Goal: Task Accomplishment & Management: Complete application form

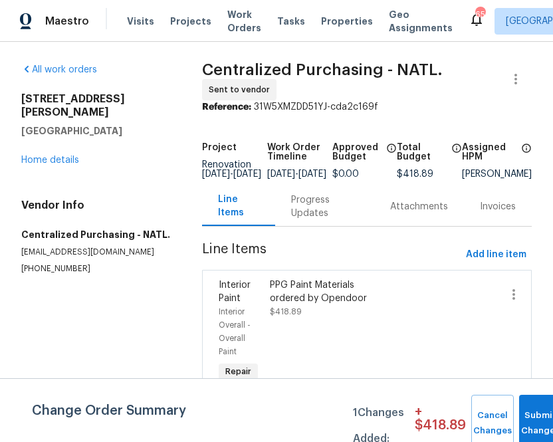
click at [165, 140] on div "[STREET_ADDRESS][PERSON_NAME][PERSON_NAME] Home details" at bounding box center [95, 129] width 149 height 74
click at [173, 25] on span "Projects" at bounding box center [190, 21] width 41 height 13
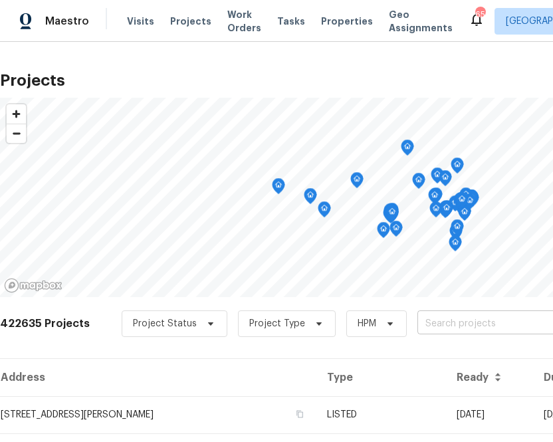
click at [436, 318] on input "text" at bounding box center [494, 324] width 152 height 21
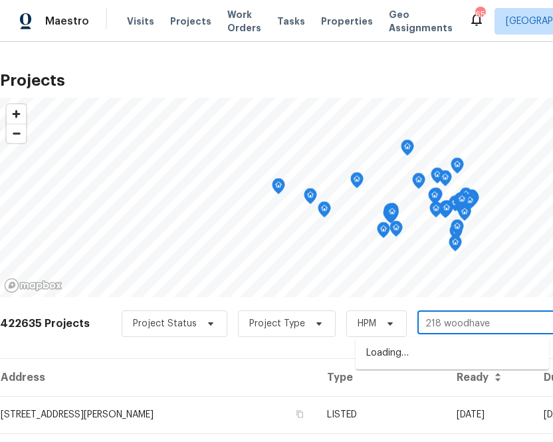
type input "218 woodhaven"
click at [420, 350] on li "[STREET_ADDRESS]" at bounding box center [453, 354] width 194 height 22
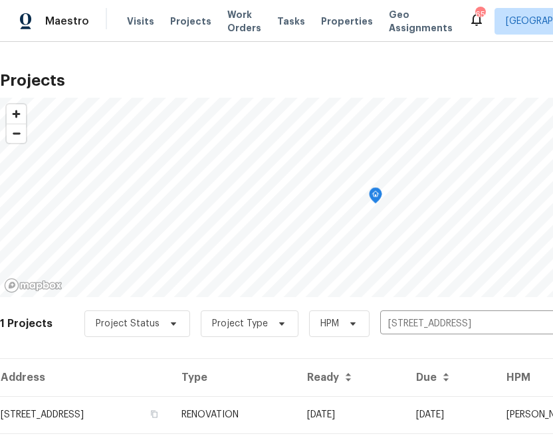
scroll to position [34, 0]
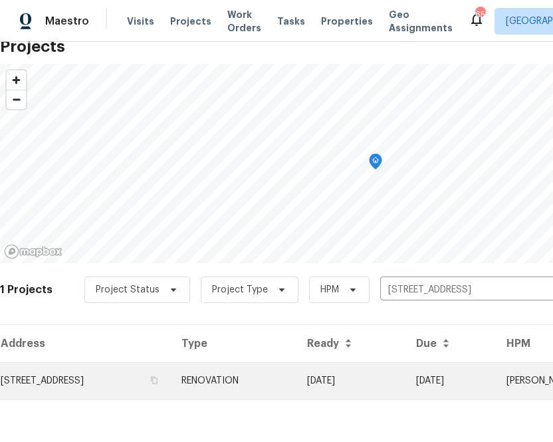
click at [96, 378] on td "[STREET_ADDRESS]" at bounding box center [85, 380] width 171 height 37
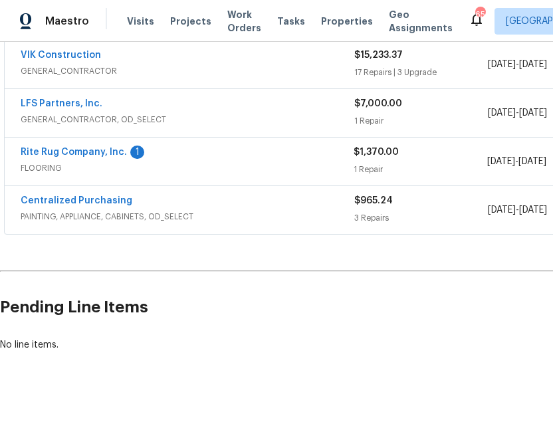
scroll to position [257, 198]
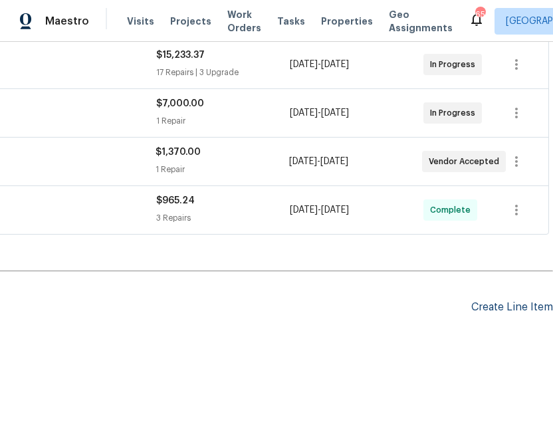
click at [476, 301] on div "Create Line Item" at bounding box center [513, 307] width 82 height 13
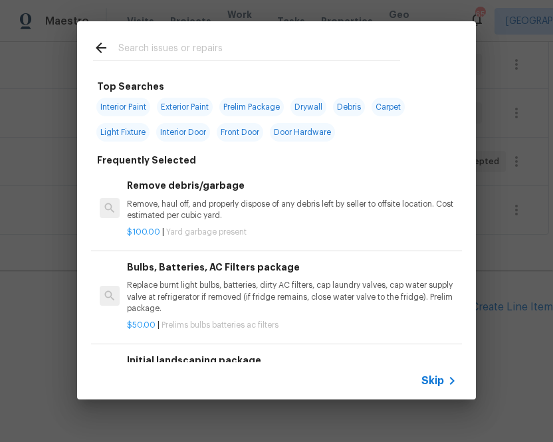
click at [420, 382] on div "Skip" at bounding box center [276, 380] width 399 height 37
click at [452, 384] on icon at bounding box center [452, 381] width 16 height 16
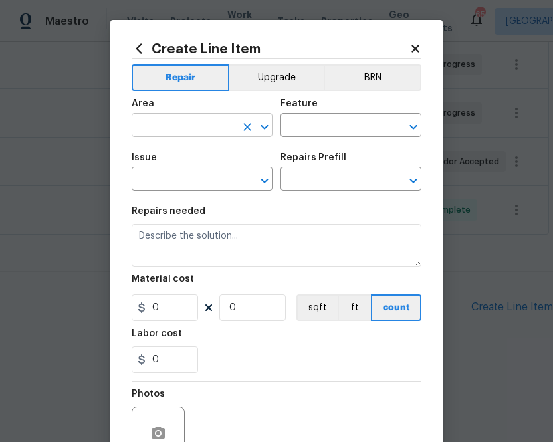
click at [210, 128] on input "text" at bounding box center [184, 126] width 104 height 21
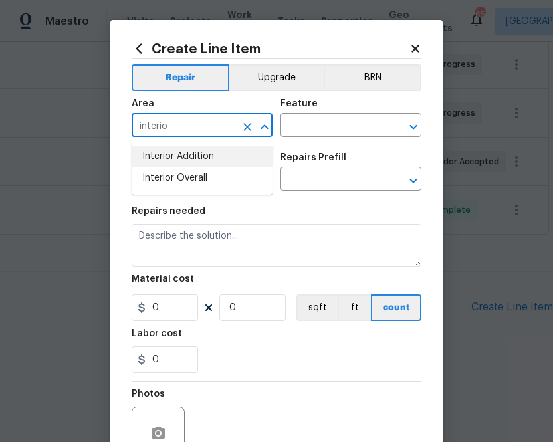
click at [194, 132] on input "interio" at bounding box center [184, 126] width 104 height 21
click at [182, 154] on li "Kitchen" at bounding box center [202, 157] width 141 height 22
type input "Kitchen"
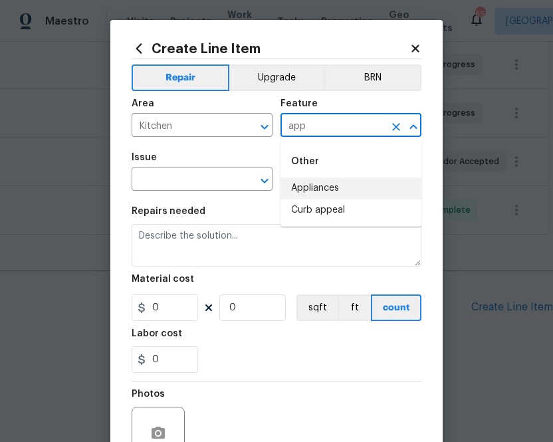
click at [309, 184] on li "Appliances" at bounding box center [351, 189] width 141 height 22
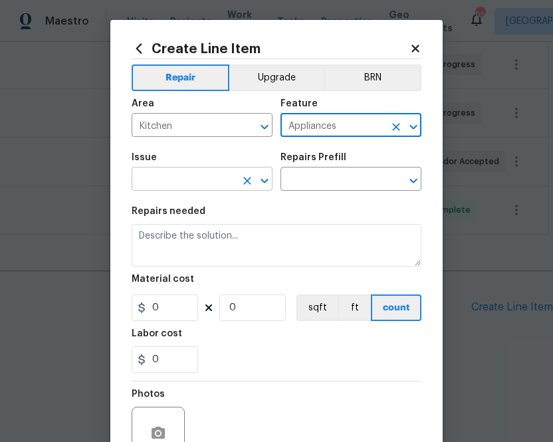
type input "Appliances"
click at [158, 187] on input "text" at bounding box center [184, 180] width 104 height 21
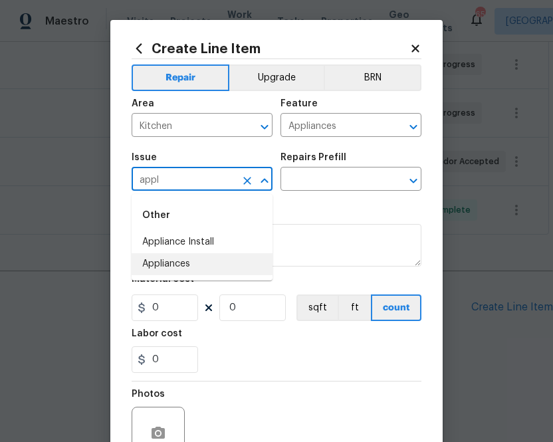
click at [187, 267] on li "Appliances" at bounding box center [202, 264] width 141 height 22
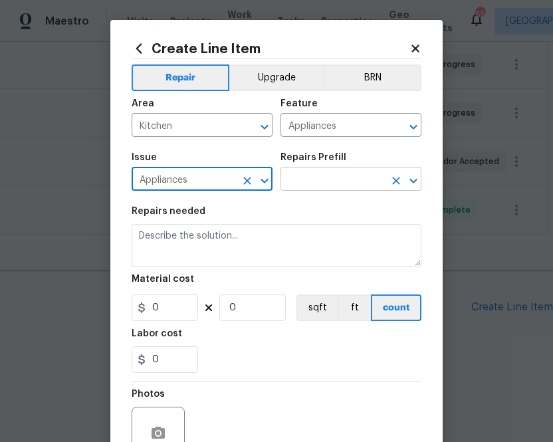
type input "Appliances"
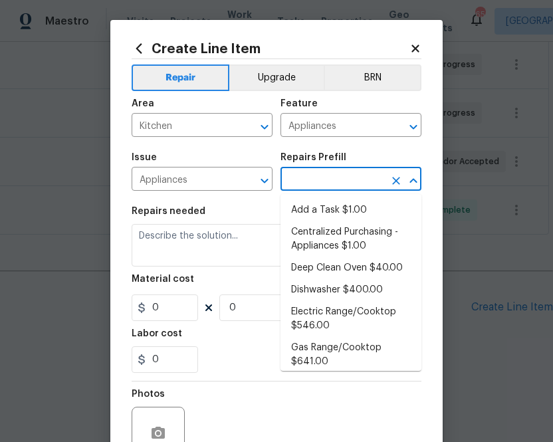
click at [318, 176] on input "text" at bounding box center [333, 180] width 104 height 21
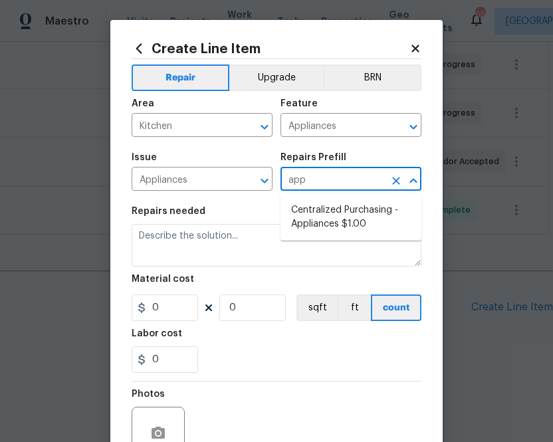
type input "appl"
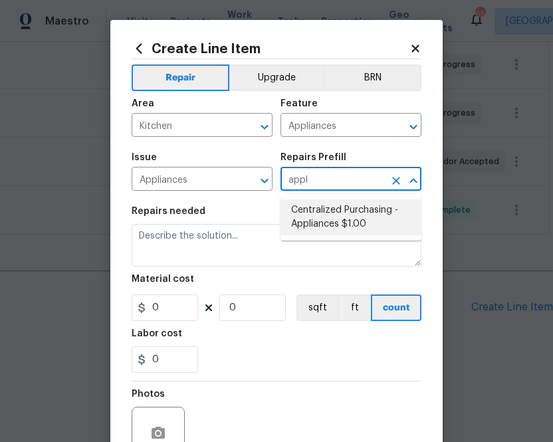
click at [344, 209] on li "Centralized Purchasing - Appliances $1.00" at bounding box center [351, 218] width 141 height 36
type input "Centralized Purchasing - Appliances $1.00"
type textarea "Appliances purchased by Opendoor"
type input "1"
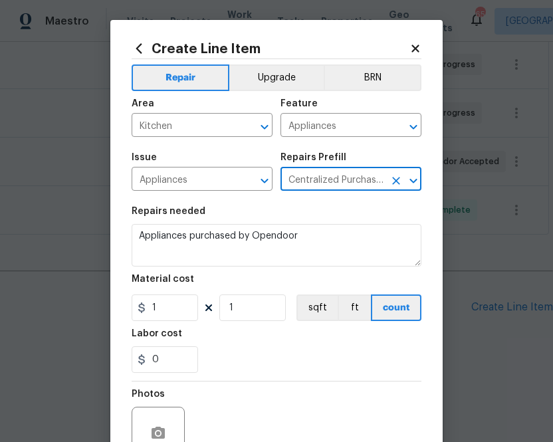
type input "Centralized Purchasing - Appliances $1.00"
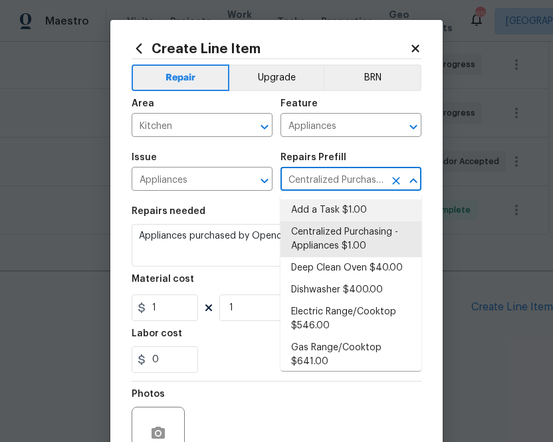
click at [304, 182] on input "Centralized Purchasing - Appliances $1.00" at bounding box center [333, 180] width 104 height 21
click at [235, 206] on section "Repairs needed Appliances purchased by Opendoor Material cost 1 1 sqft ft count…" at bounding box center [277, 290] width 290 height 182
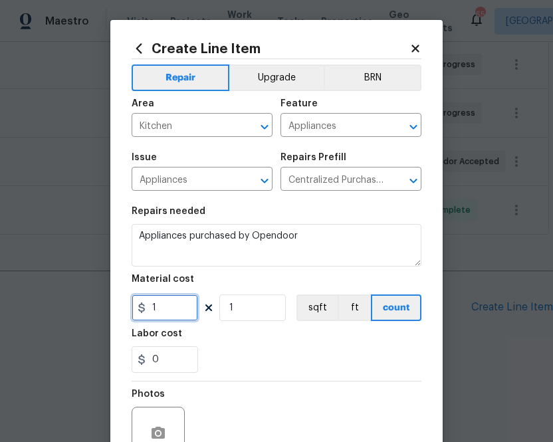
click at [169, 306] on input "1" at bounding box center [165, 308] width 67 height 27
paste input "184.49"
type input "1184.49"
click at [289, 361] on div "0" at bounding box center [277, 360] width 290 height 27
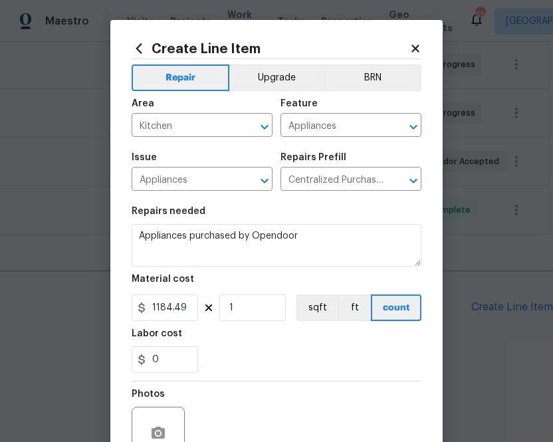
scroll to position [131, 0]
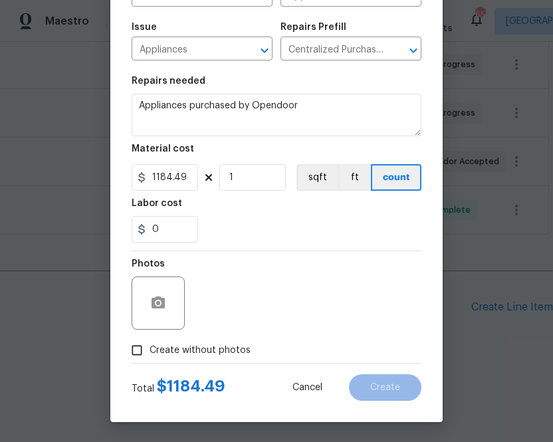
click at [217, 358] on label "Create without photos" at bounding box center [187, 350] width 126 height 25
click at [150, 358] on input "Create without photos" at bounding box center [136, 350] width 25 height 25
checkbox input "true"
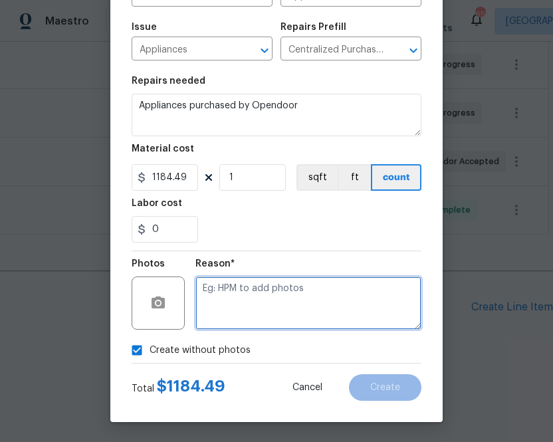
click at [269, 292] on textarea at bounding box center [309, 303] width 226 height 53
type textarea "n.a"
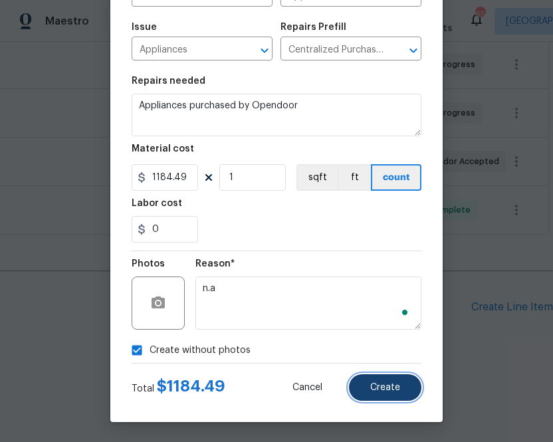
click at [397, 386] on span "Create" at bounding box center [385, 388] width 30 height 10
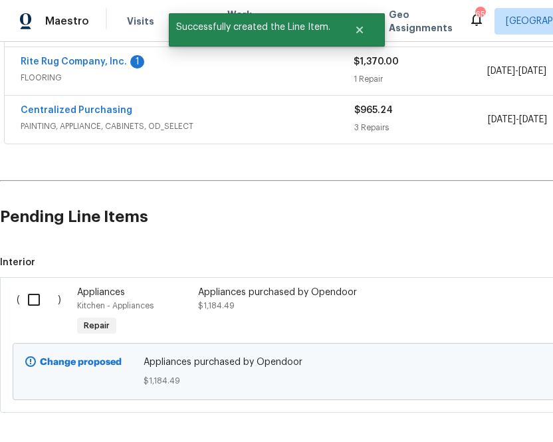
scroll to position [390, 0]
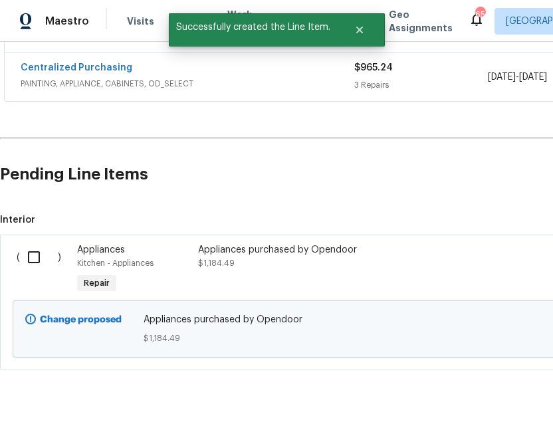
click at [33, 256] on input "checkbox" at bounding box center [39, 257] width 38 height 28
checkbox input "true"
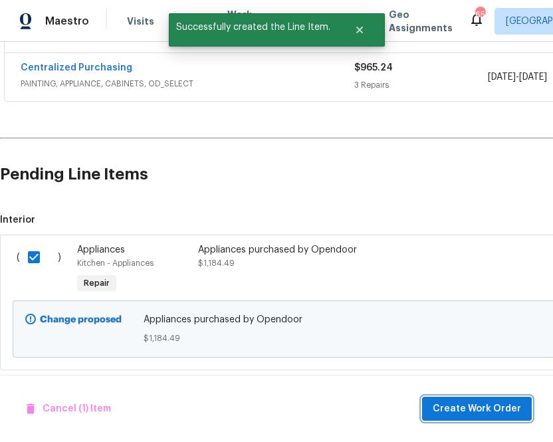
click at [466, 406] on span "Create Work Order" at bounding box center [477, 409] width 88 height 17
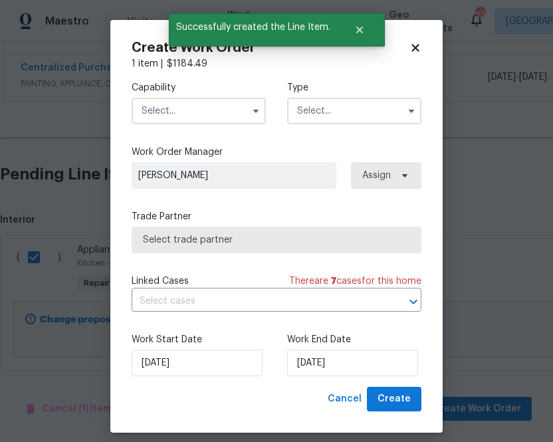
click at [219, 115] on input "text" at bounding box center [199, 111] width 134 height 27
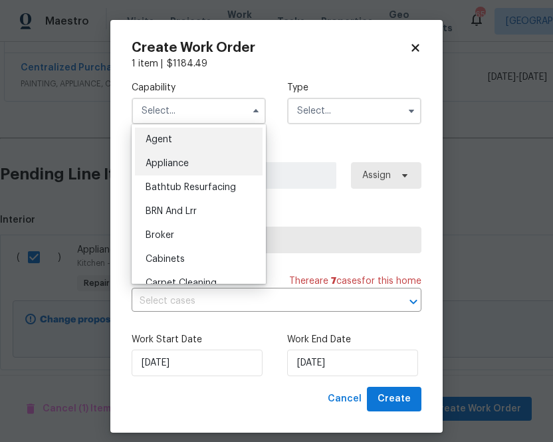
click at [186, 164] on span "Appliance" at bounding box center [167, 163] width 43 height 9
type input "Appliance"
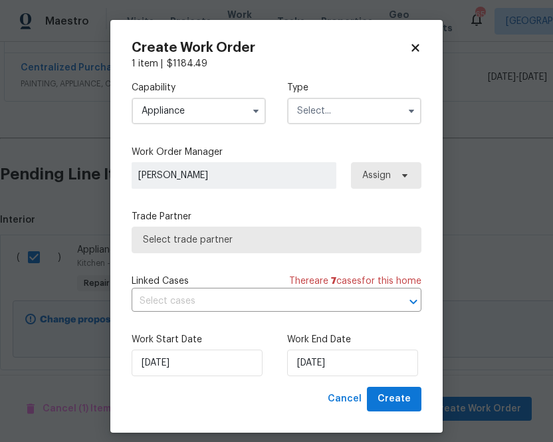
click at [357, 116] on input "text" at bounding box center [354, 111] width 134 height 27
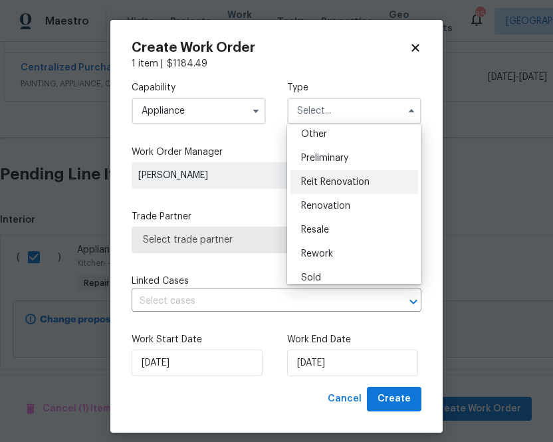
scroll to position [269, 0]
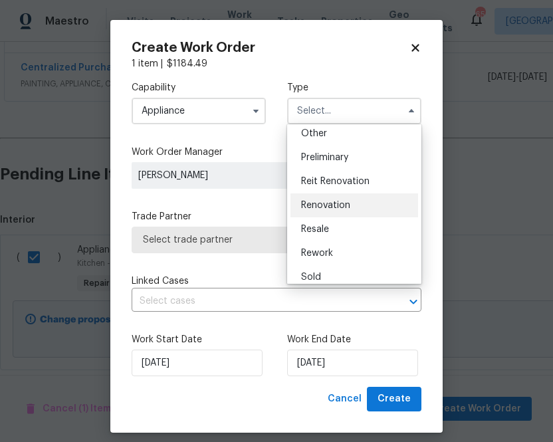
click at [351, 199] on div "Renovation" at bounding box center [355, 206] width 128 height 24
type input "Renovation"
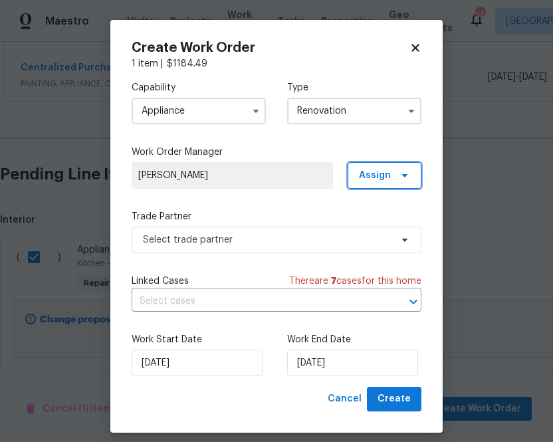
click at [364, 176] on span "Assign" at bounding box center [375, 175] width 32 height 13
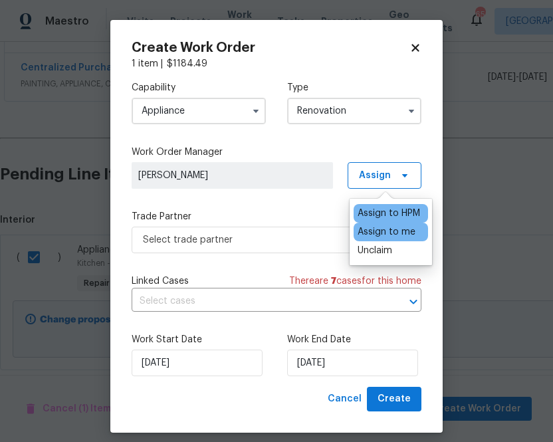
click at [364, 223] on div "Assign to me" at bounding box center [391, 232] width 74 height 19
click at [364, 231] on div "Assign to me" at bounding box center [387, 231] width 58 height 13
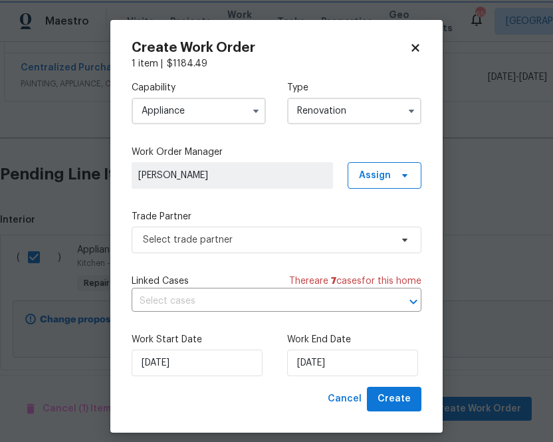
click at [299, 214] on label "Trade Partner" at bounding box center [277, 216] width 290 height 13
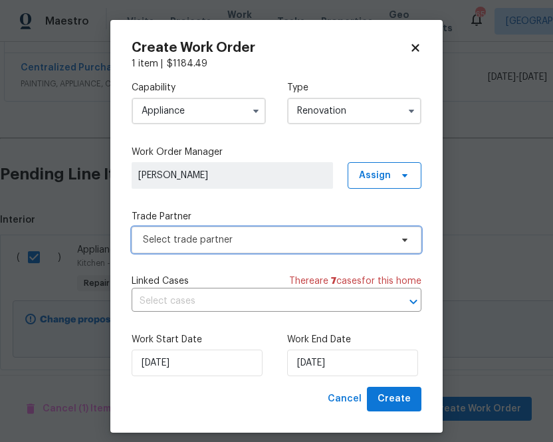
click at [290, 244] on span "Select trade partner" at bounding box center [267, 239] width 248 height 13
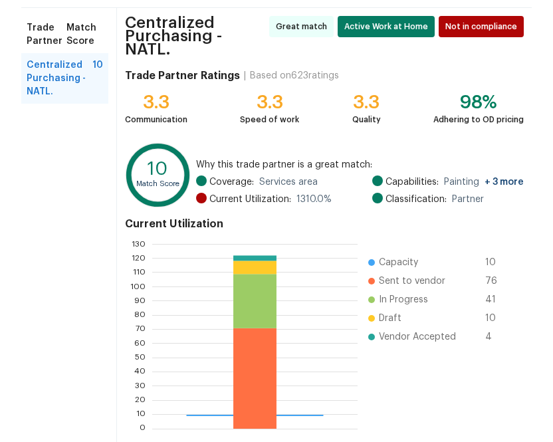
scroll to position [148, 0]
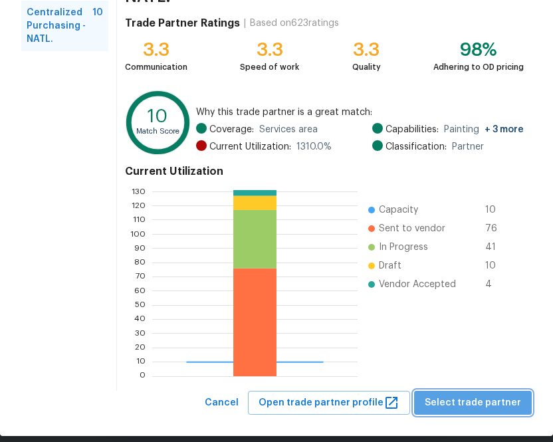
click at [481, 395] on span "Select trade partner" at bounding box center [473, 403] width 96 height 17
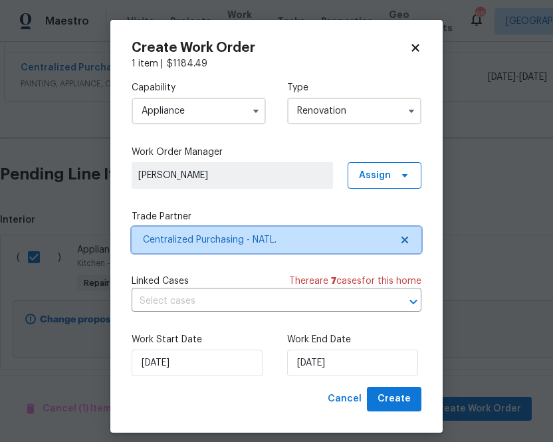
scroll to position [0, 0]
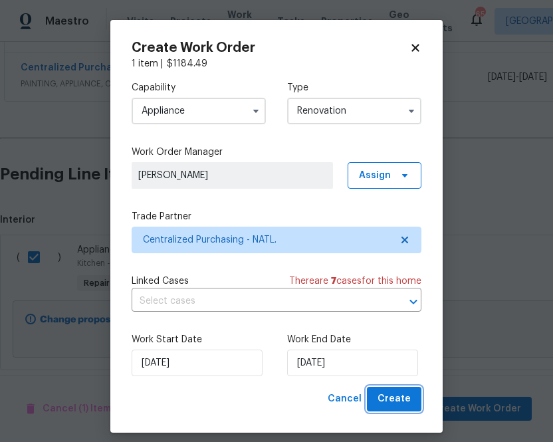
click at [401, 398] on span "Create" at bounding box center [394, 399] width 33 height 17
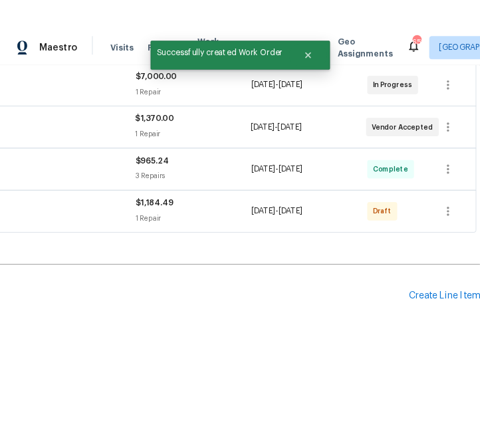
scroll to position [305, 0]
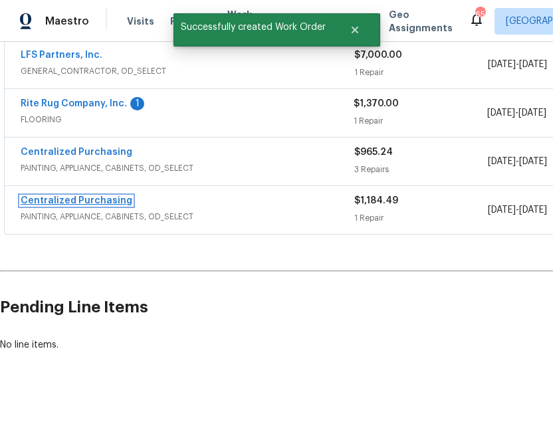
click at [67, 205] on link "Centralized Purchasing" at bounding box center [77, 200] width 112 height 9
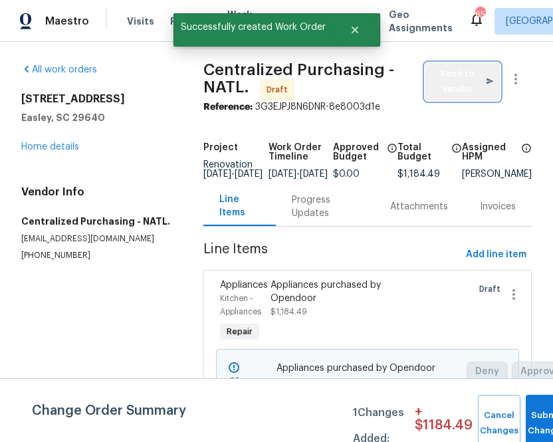
click at [442, 98] on button "Send to Vendor" at bounding box center [463, 81] width 74 height 37
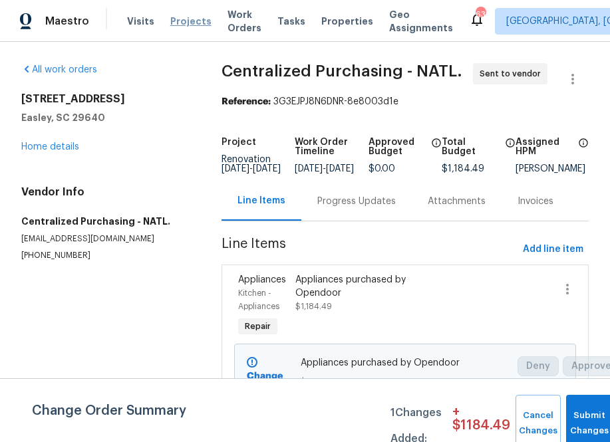
click at [176, 21] on span "Projects" at bounding box center [190, 21] width 41 height 13
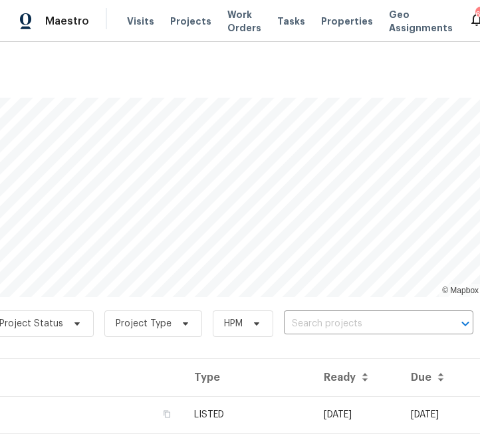
scroll to position [0, 223]
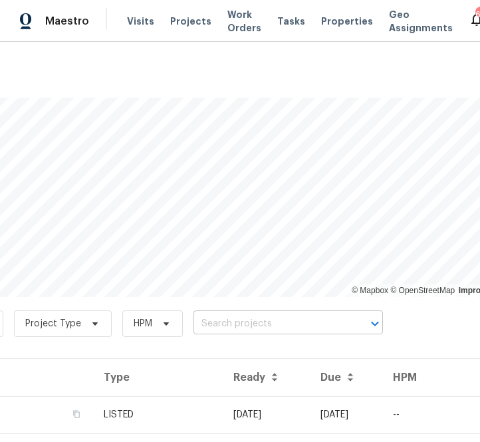
click at [288, 328] on input "text" at bounding box center [270, 324] width 152 height 21
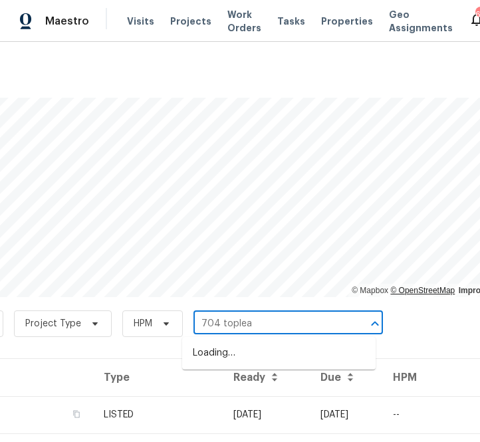
type input "704 topleaf"
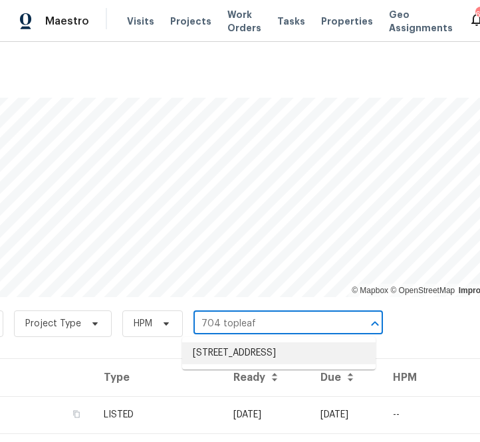
click at [230, 359] on li "[STREET_ADDRESS]" at bounding box center [279, 354] width 194 height 22
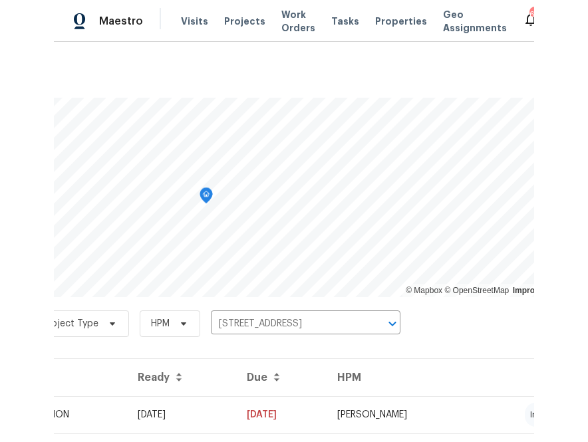
scroll to position [34, 223]
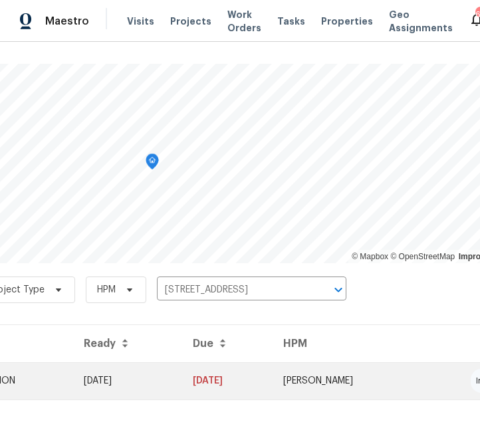
click at [58, 380] on td "RENOVATION" at bounding box center [10, 380] width 126 height 37
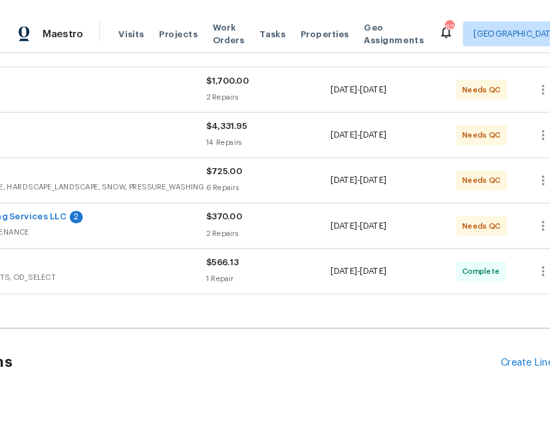
scroll to position [275, 134]
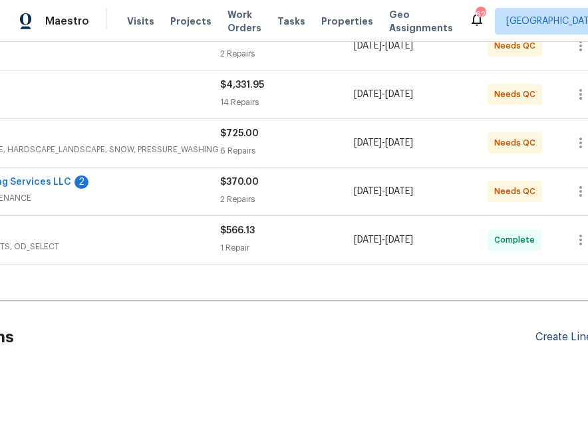
click at [553, 340] on div "Create Line Item" at bounding box center [576, 337] width 82 height 13
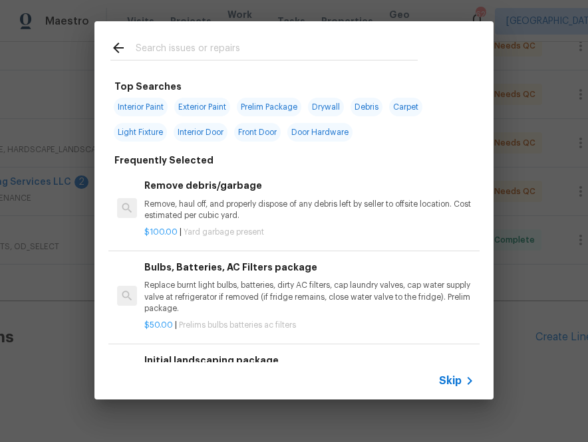
click at [448, 390] on div "Skip" at bounding box center [293, 380] width 399 height 37
click at [444, 376] on span "Skip" at bounding box center [450, 380] width 23 height 13
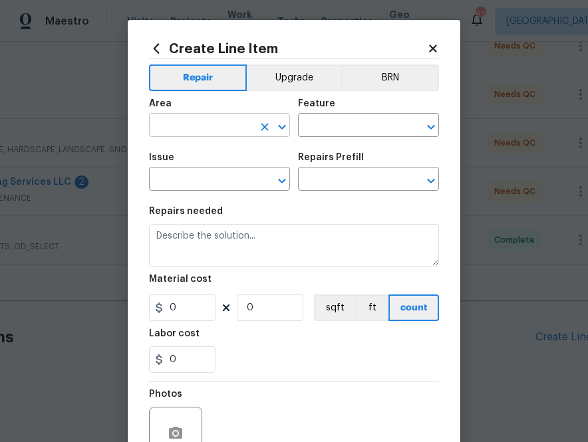
click at [178, 124] on input "text" at bounding box center [201, 126] width 104 height 21
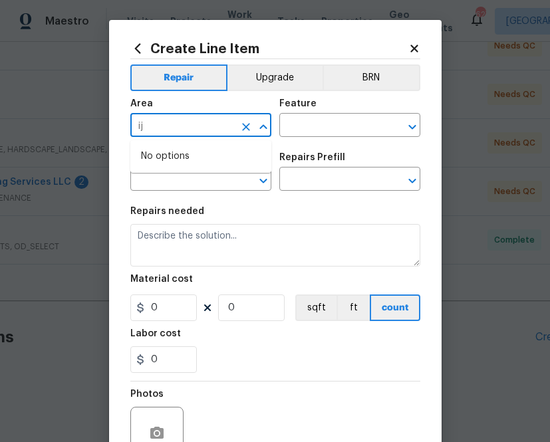
type input "i"
click at [170, 180] on li "Interior Overall" at bounding box center [200, 179] width 141 height 22
type input "Interior Overall"
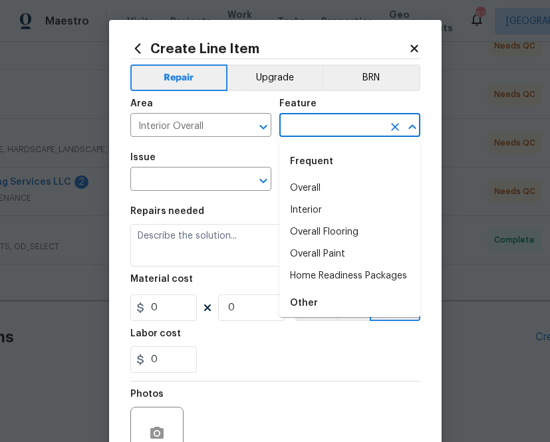
click at [307, 120] on input "text" at bounding box center [331, 126] width 104 height 21
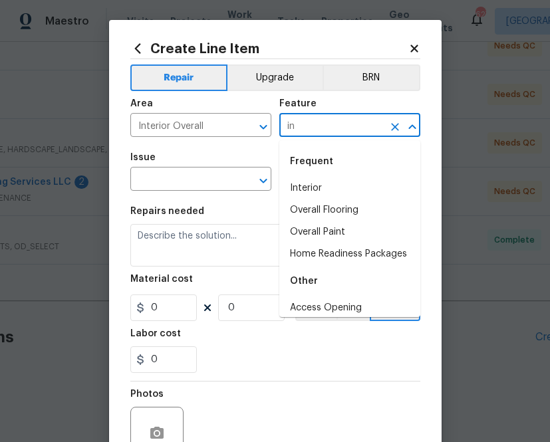
type input "i"
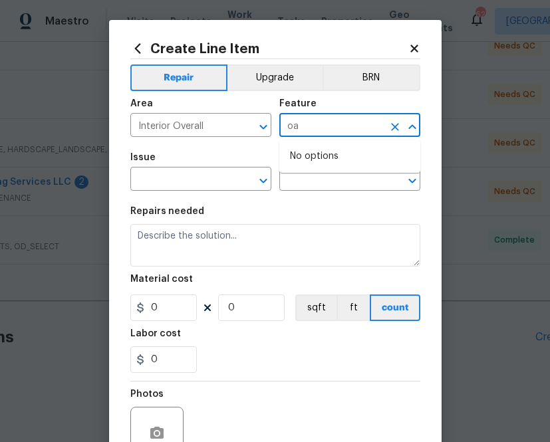
type input "o"
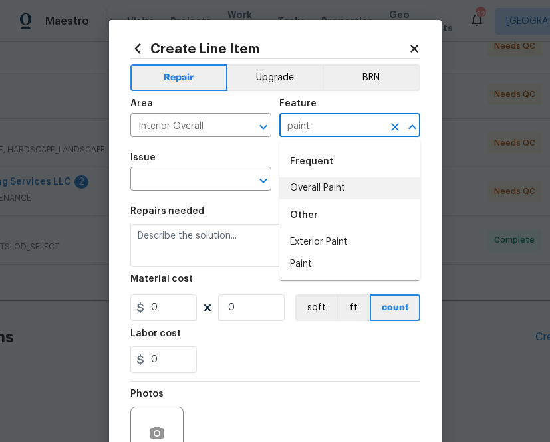
click at [357, 198] on li "Overall Paint" at bounding box center [349, 189] width 141 height 22
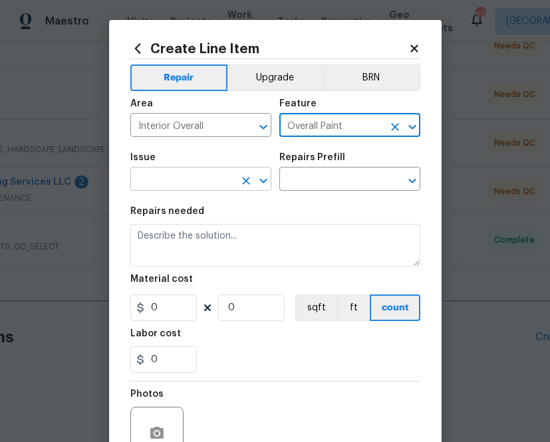
type input "Overall Paint"
click at [192, 182] on input "text" at bounding box center [182, 180] width 104 height 21
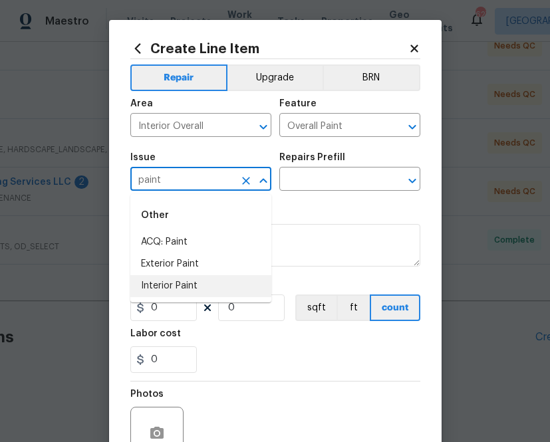
click at [170, 279] on li "Interior Paint" at bounding box center [200, 286] width 141 height 22
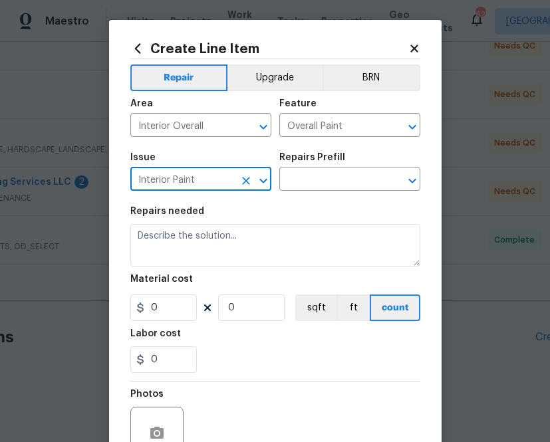
type input "Interior Paint"
click at [324, 170] on div "Repairs Prefill" at bounding box center [349, 161] width 141 height 17
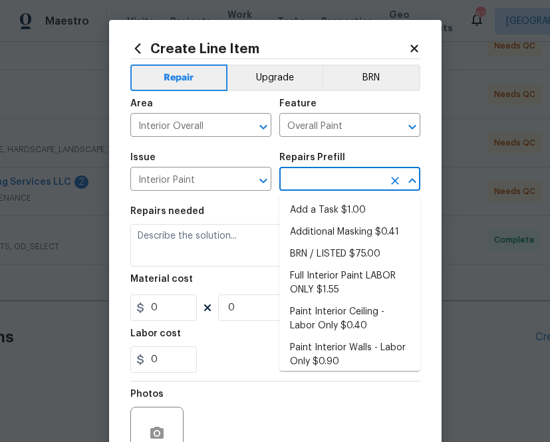
click at [324, 178] on input "text" at bounding box center [331, 180] width 104 height 21
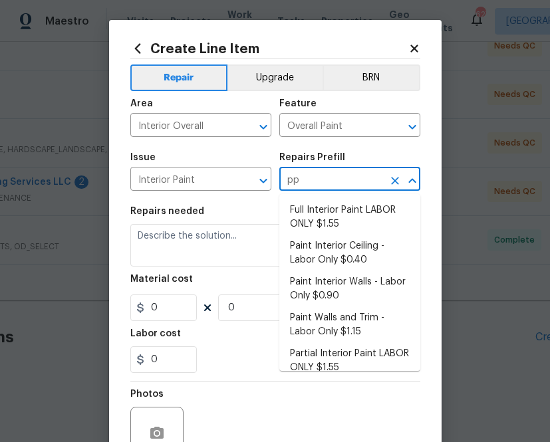
type input "ppg"
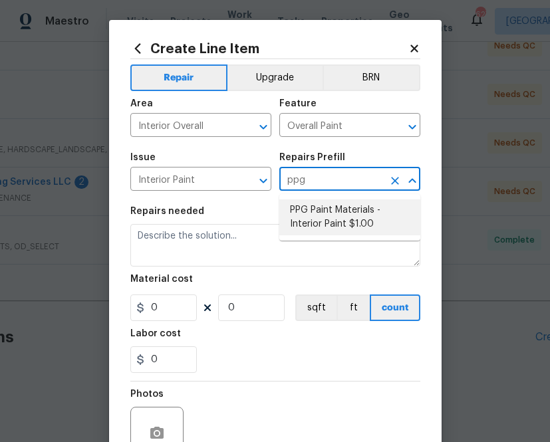
click at [337, 214] on li "PPG Paint Materials - Interior Paint $1.00" at bounding box center [349, 218] width 141 height 36
type input "PPG Paint Materials - Interior Paint $1.00"
type textarea "PPG Paint Materials ordered by Opendoor"
type input "1"
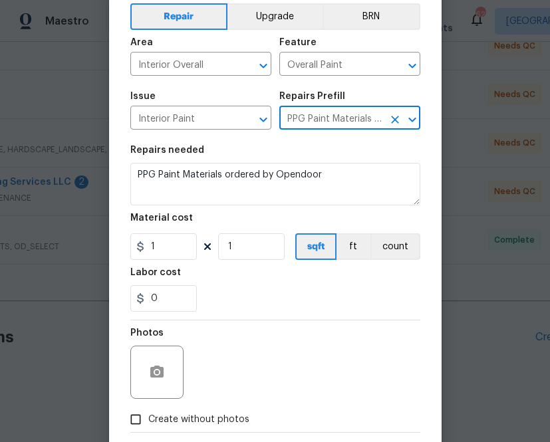
scroll to position [72, 0]
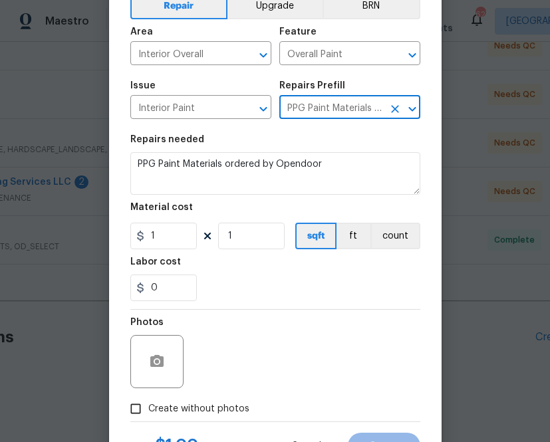
type input "PPG Paint Materials - Interior Paint $1.00"
click at [174, 230] on input "1" at bounding box center [163, 236] width 67 height 27
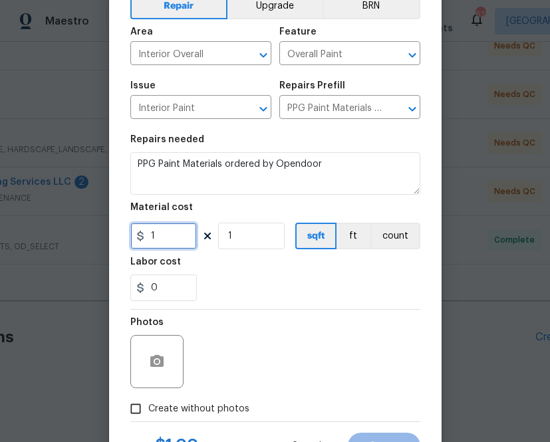
click at [174, 230] on input "1" at bounding box center [163, 236] width 67 height 27
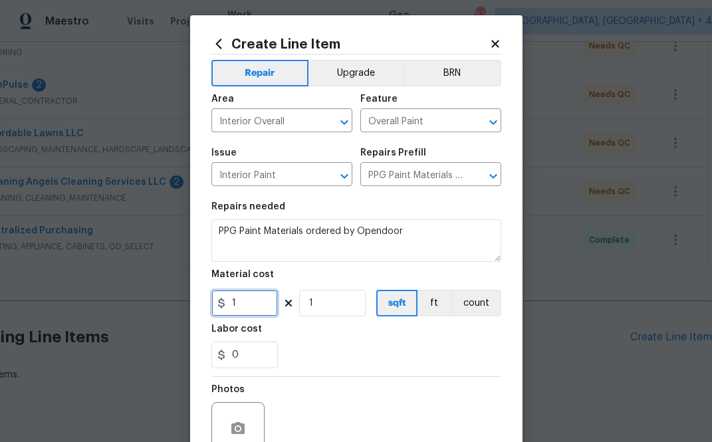
scroll to position [0, 0]
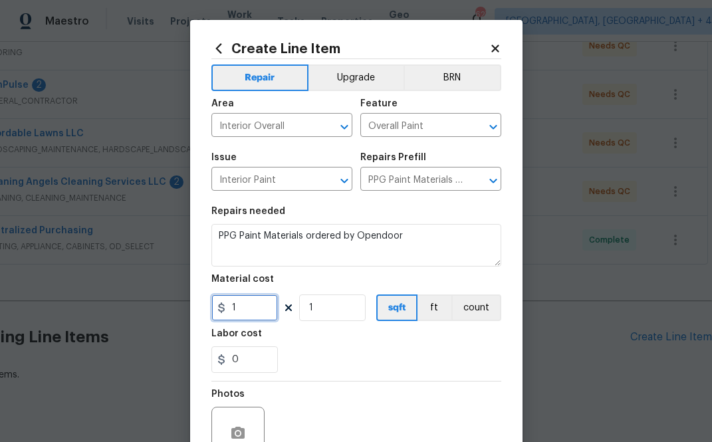
click at [258, 307] on input "1" at bounding box center [244, 308] width 67 height 27
paste input "63.6"
type input "63.61"
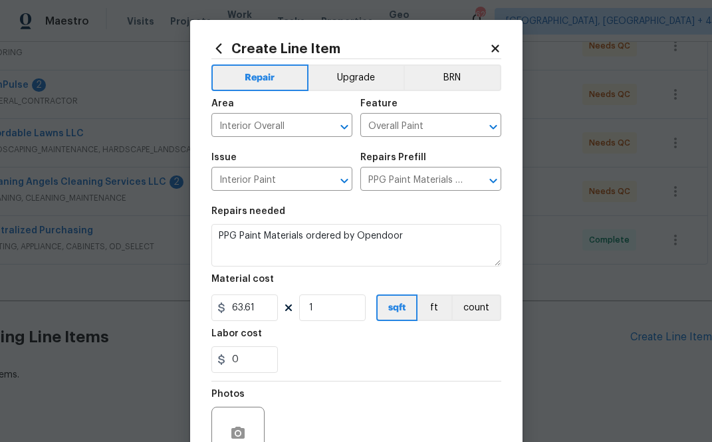
click at [339, 341] on div "Labor cost" at bounding box center [356, 337] width 290 height 17
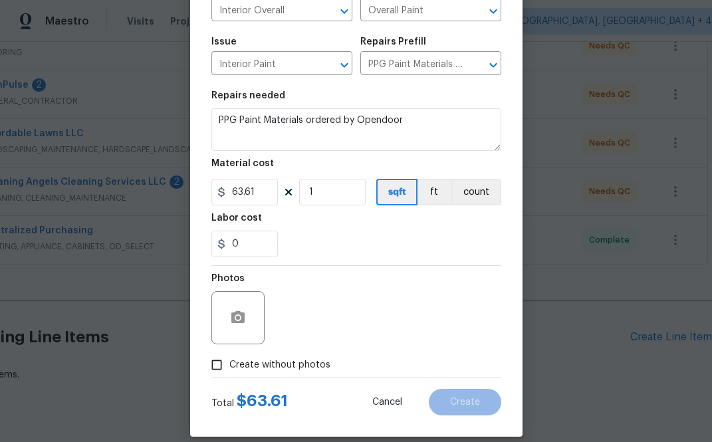
scroll to position [131, 0]
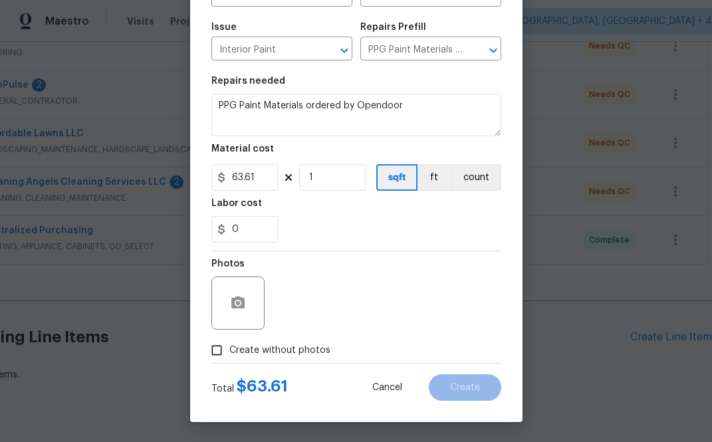
click at [284, 338] on label "Create without photos" at bounding box center [267, 350] width 126 height 25
click at [229, 338] on input "Create without photos" at bounding box center [216, 350] width 25 height 25
checkbox input "true"
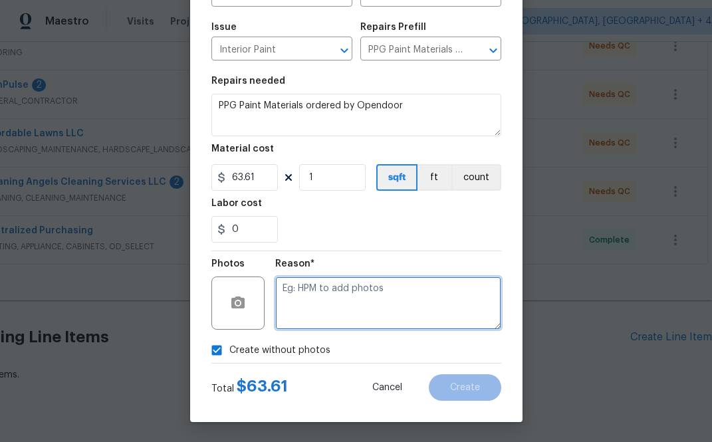
click at [356, 285] on textarea at bounding box center [388, 303] width 226 height 53
type textarea "n.a"
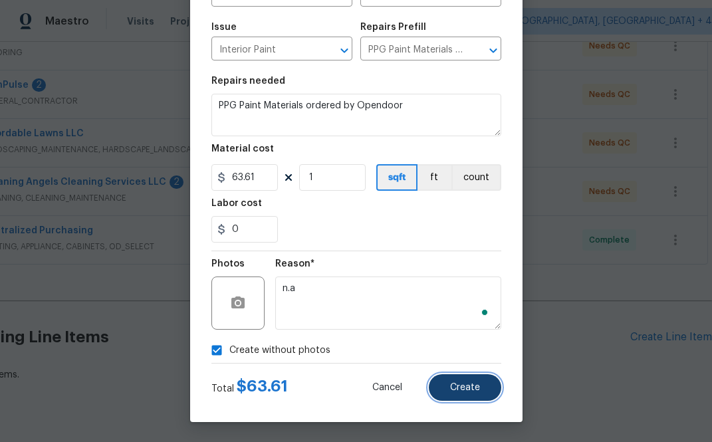
click at [467, 396] on button "Create" at bounding box center [465, 387] width 72 height 27
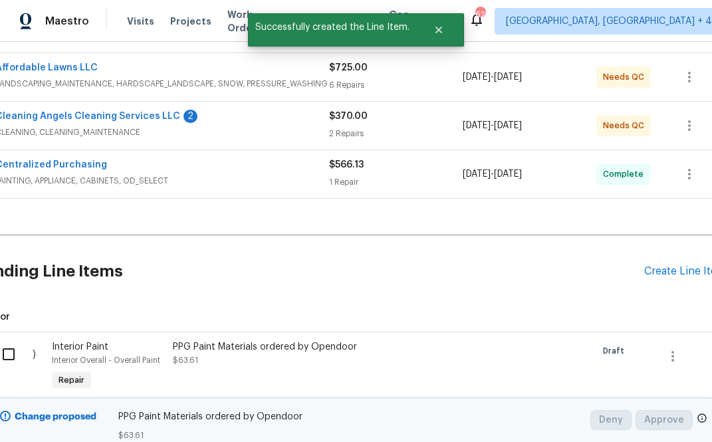
scroll to position [341, 0]
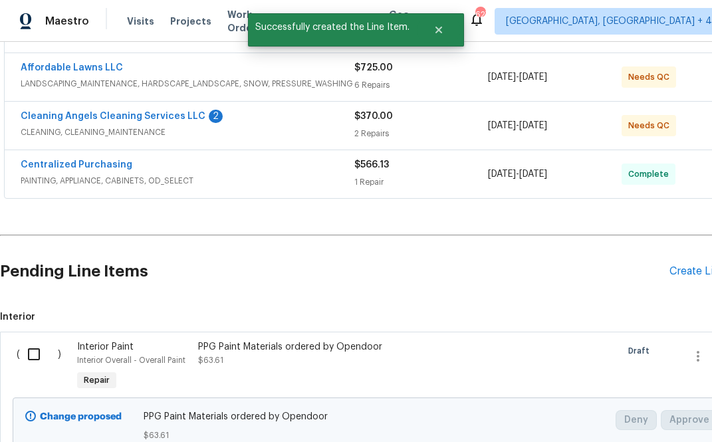
click at [44, 355] on input "checkbox" at bounding box center [39, 355] width 38 height 28
checkbox input "true"
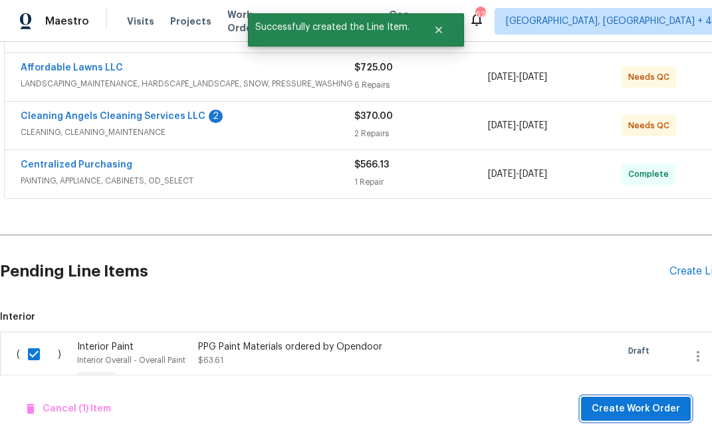
click at [553, 406] on span "Create Work Order" at bounding box center [636, 409] width 88 height 17
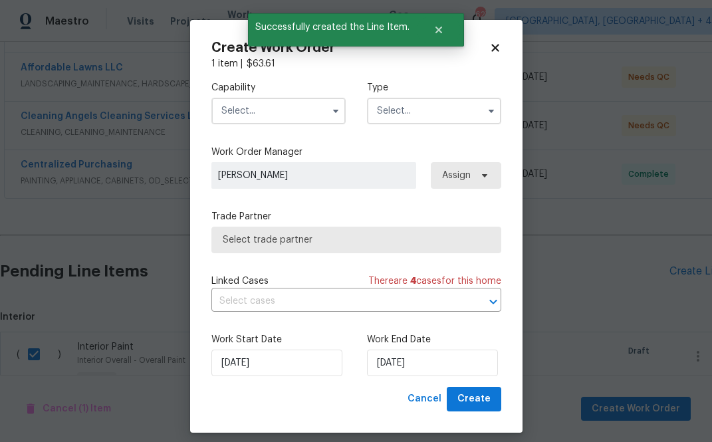
click at [295, 105] on input "text" at bounding box center [278, 111] width 134 height 27
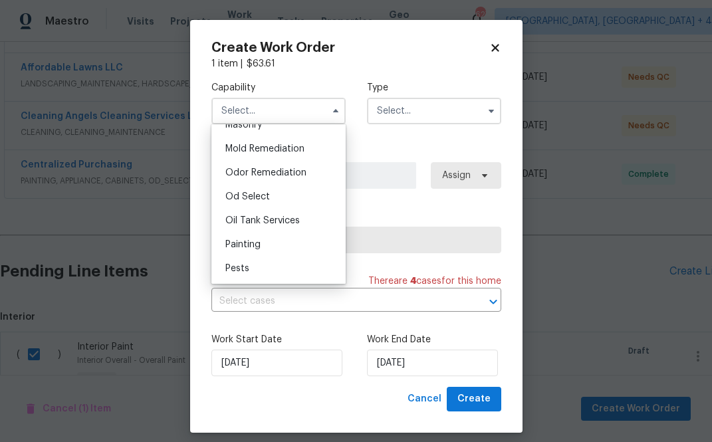
scroll to position [1040, 0]
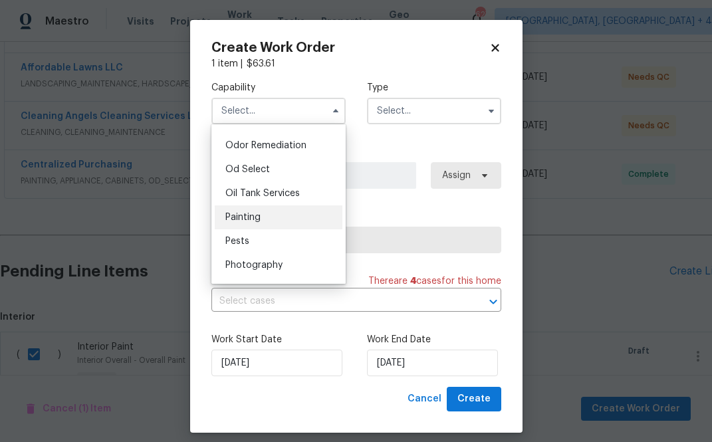
click at [285, 213] on div "Painting" at bounding box center [279, 218] width 128 height 24
type input "Painting"
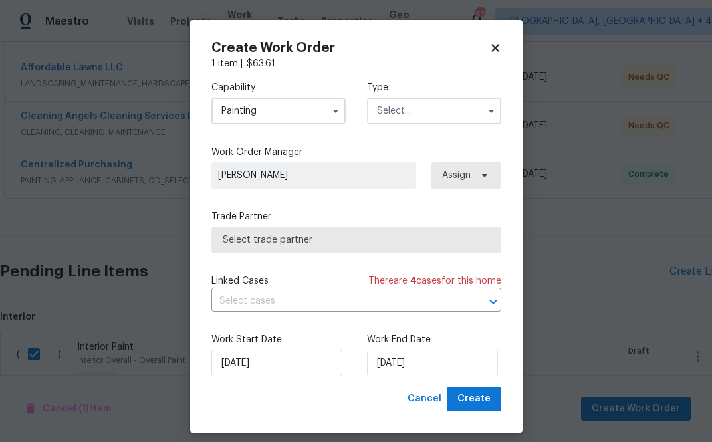
click at [422, 118] on input "text" at bounding box center [434, 111] width 134 height 27
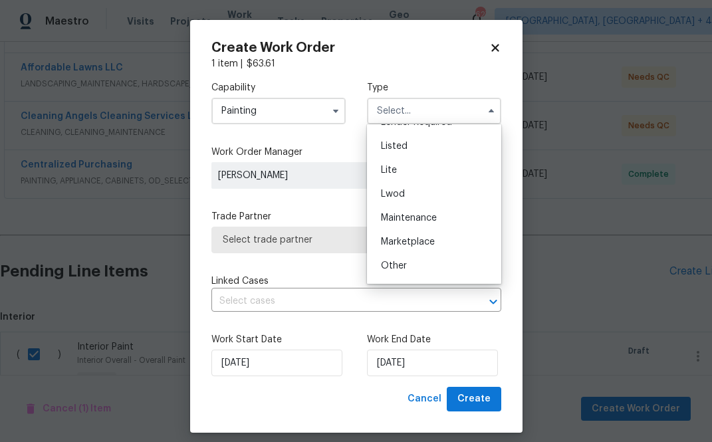
scroll to position [302, 0]
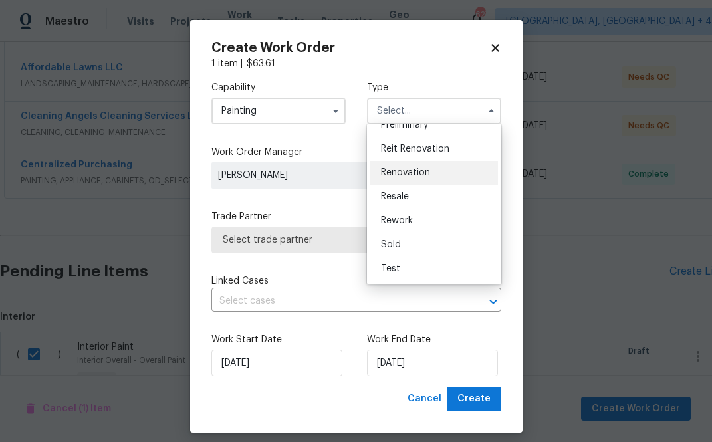
click at [417, 170] on span "Renovation" at bounding box center [405, 172] width 49 height 9
type input "Renovation"
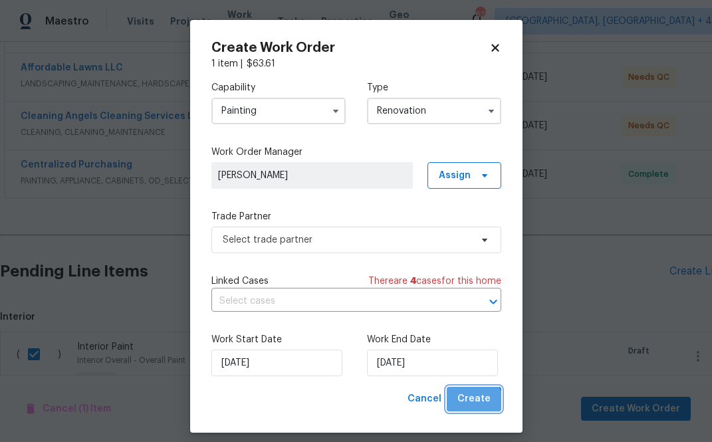
click at [472, 407] on span "Create" at bounding box center [474, 399] width 33 height 17
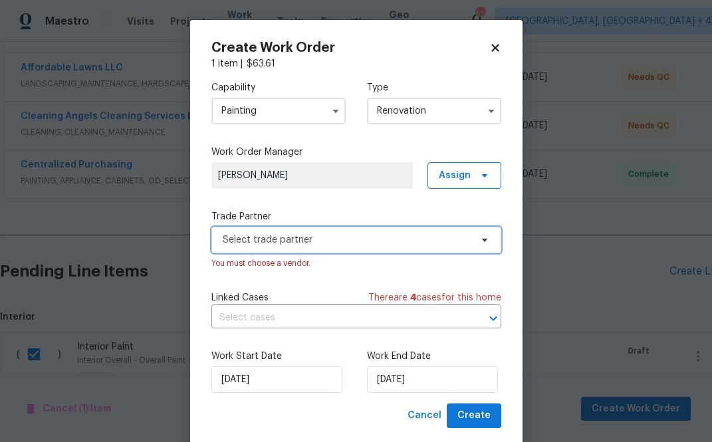
click at [345, 237] on span "Select trade partner" at bounding box center [347, 239] width 248 height 13
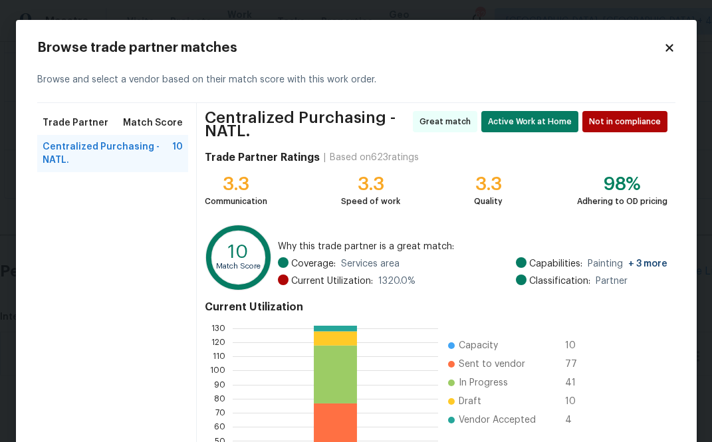
scroll to position [150, 0]
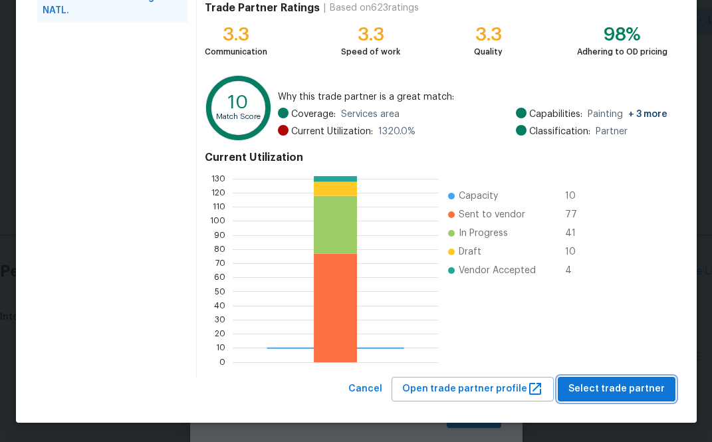
click at [553, 398] on button "Select trade partner" at bounding box center [617, 389] width 118 height 25
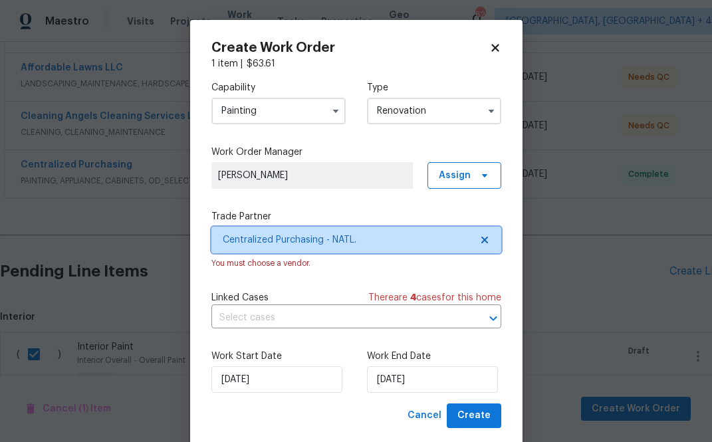
scroll to position [0, 0]
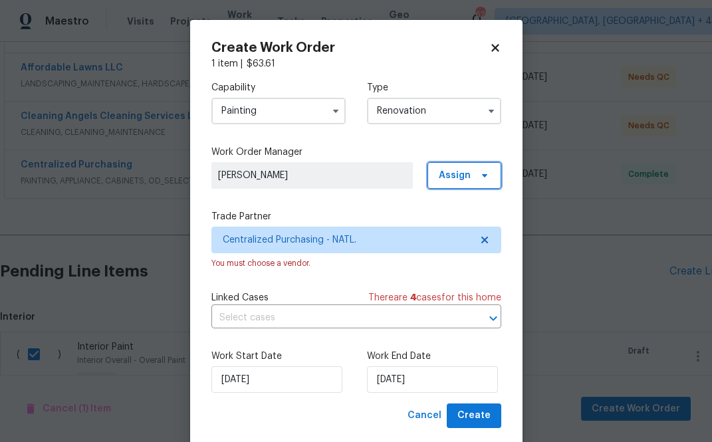
click at [478, 178] on span at bounding box center [483, 175] width 15 height 11
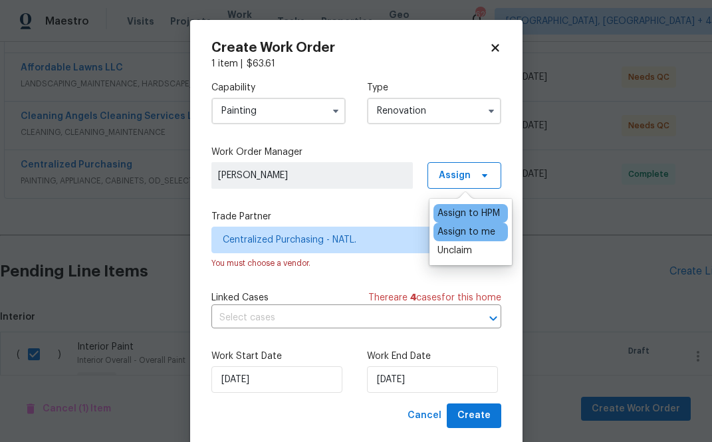
click at [474, 232] on div "Assign to me" at bounding box center [467, 231] width 58 height 13
click at [474, 422] on span "Create" at bounding box center [474, 416] width 33 height 17
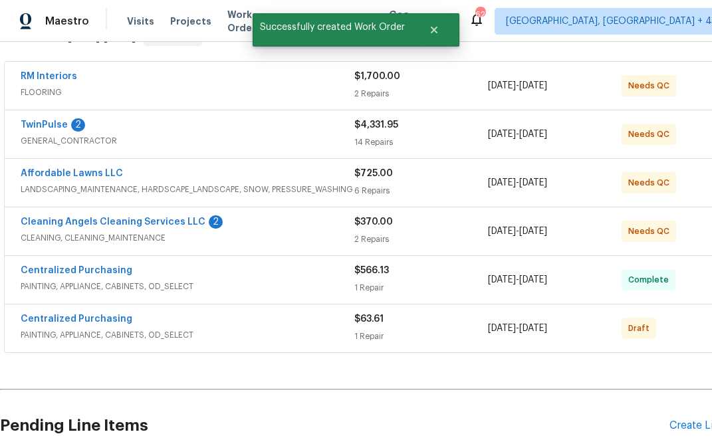
scroll to position [232, 0]
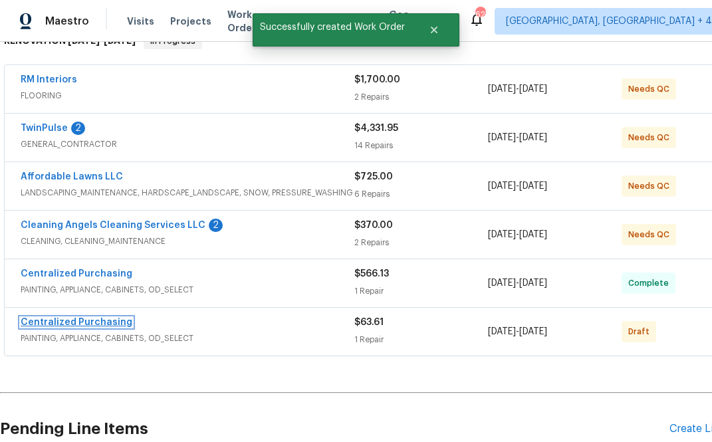
click at [101, 324] on link "Centralized Purchasing" at bounding box center [77, 322] width 112 height 9
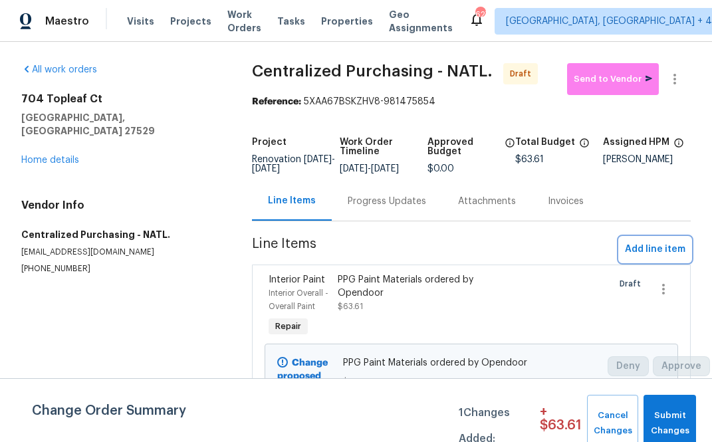
click at [553, 258] on span "Add line item" at bounding box center [655, 249] width 61 height 17
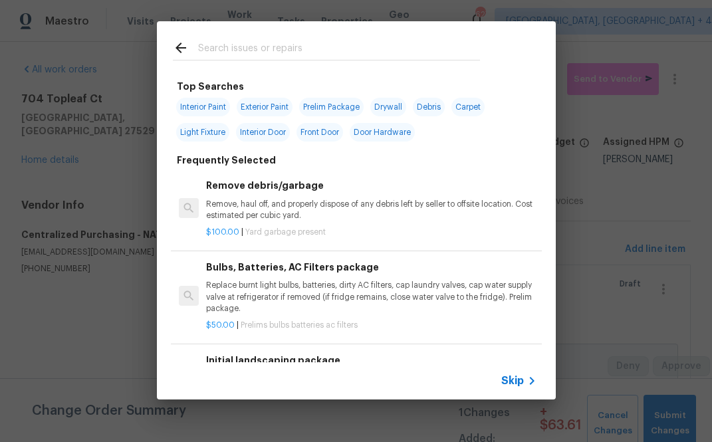
click at [516, 380] on span "Skip" at bounding box center [512, 380] width 23 height 13
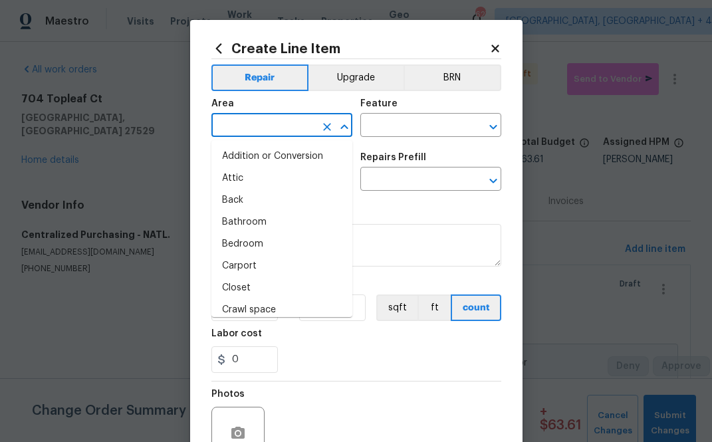
click at [254, 131] on input "text" at bounding box center [263, 126] width 104 height 21
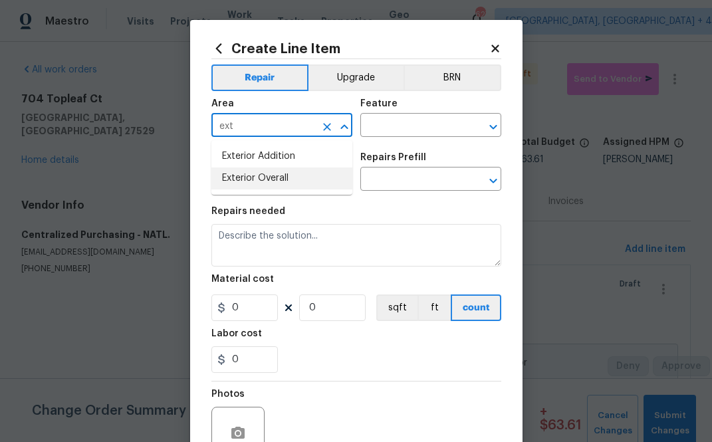
click at [221, 176] on li "Exterior Overall" at bounding box center [281, 179] width 141 height 22
type input "Exterior Overall"
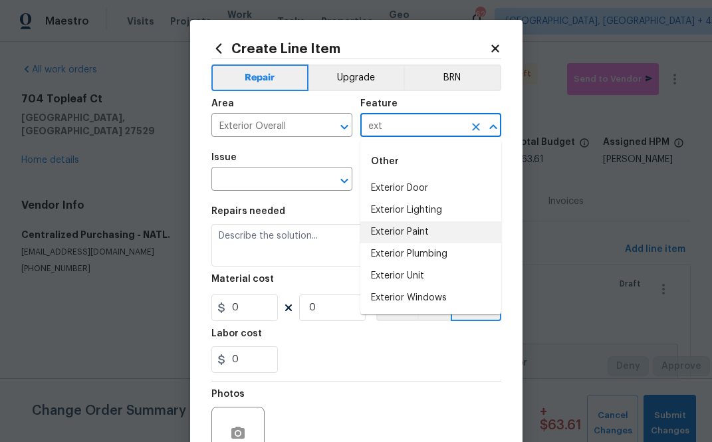
click at [450, 232] on li "Exterior Paint" at bounding box center [430, 232] width 141 height 22
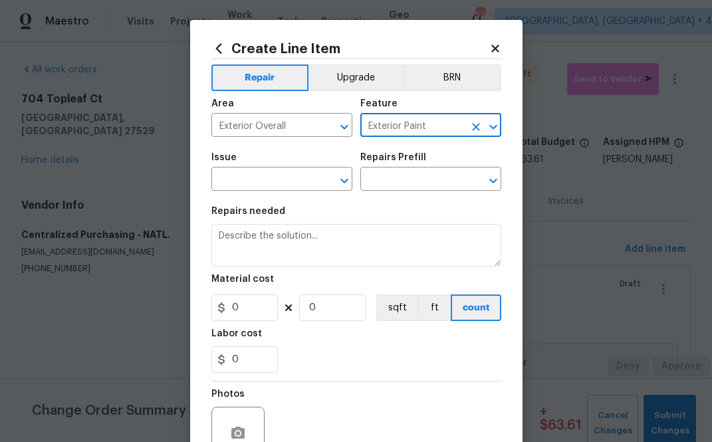
type input "Exterior Paint"
click at [256, 169] on div "Issue" at bounding box center [281, 161] width 141 height 17
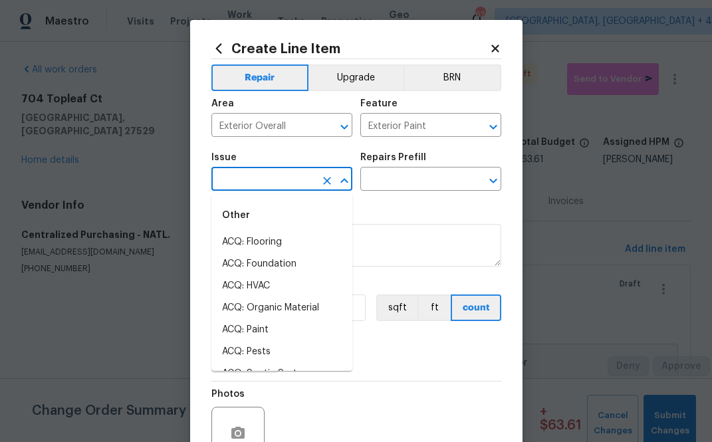
click at [256, 181] on input "text" at bounding box center [263, 180] width 104 height 21
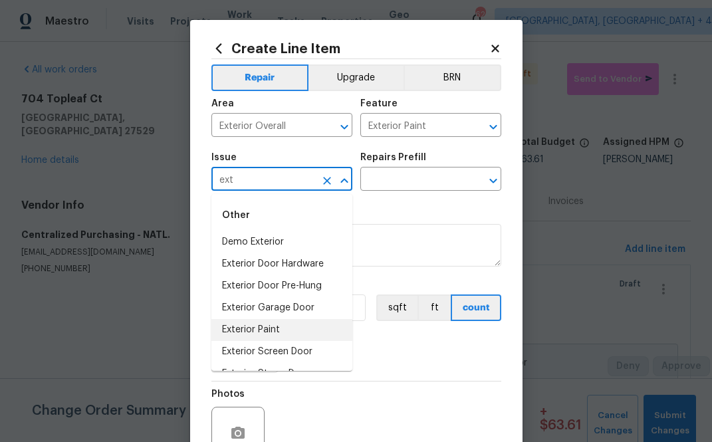
click at [249, 332] on li "Exterior Paint" at bounding box center [281, 330] width 141 height 22
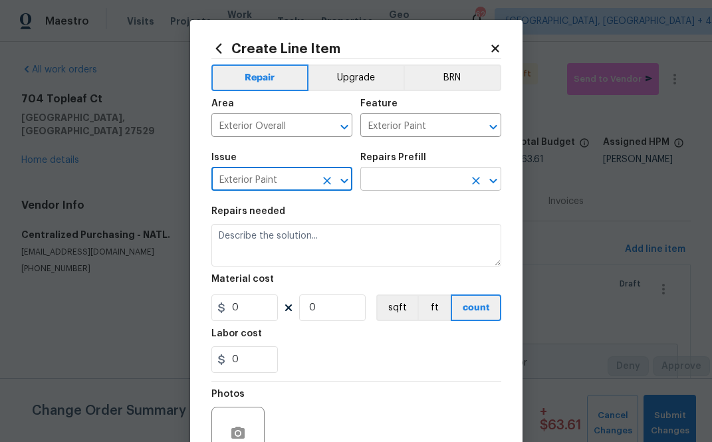
type input "Exterior Paint"
click at [432, 187] on input "text" at bounding box center [412, 180] width 104 height 21
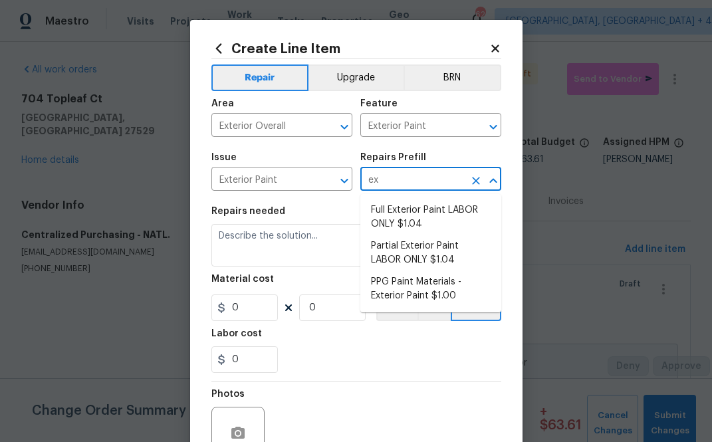
type input "ext"
click at [433, 285] on li "PPG Paint Materials - Exterior Paint $1.00" at bounding box center [430, 289] width 141 height 36
type input "Overall Paint"
type input "PPG Paint Materials - Exterior Paint $1.00"
type textarea "PPG Paint Materials ordered by Opendoor"
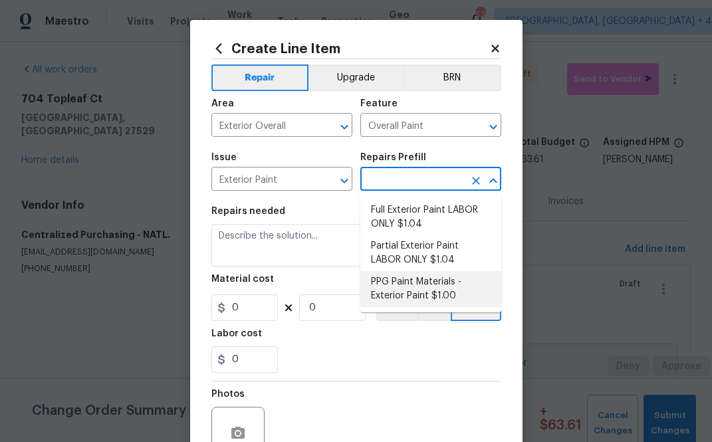
type input "1"
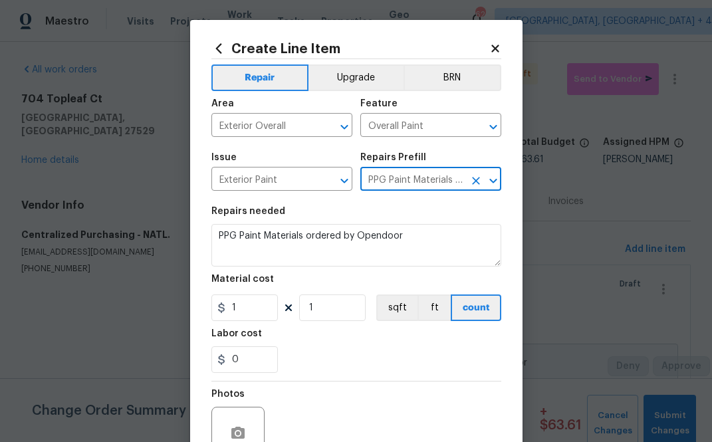
type input "PPG Paint Materials - Exterior Paint $1.00"
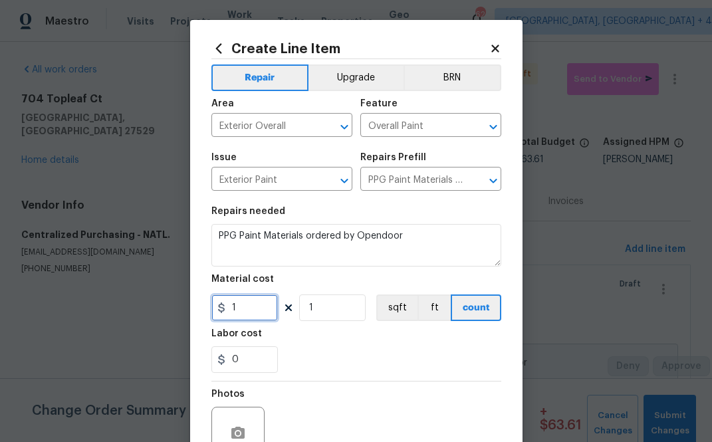
click at [239, 299] on input "1" at bounding box center [244, 308] width 67 height 27
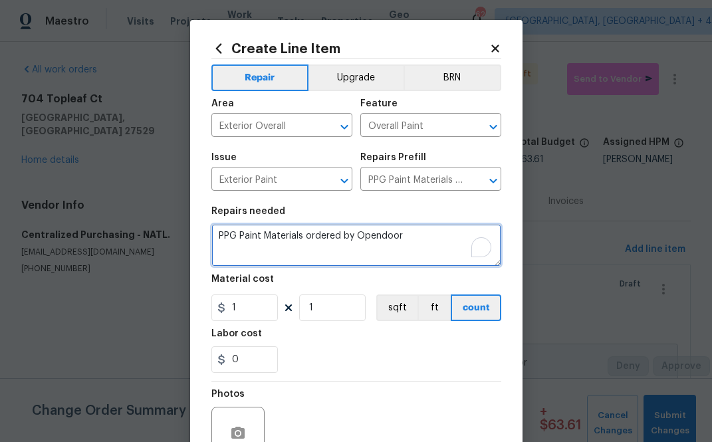
click at [426, 237] on textarea "PPG Paint Materials ordered by Opendoor" at bounding box center [356, 245] width 290 height 43
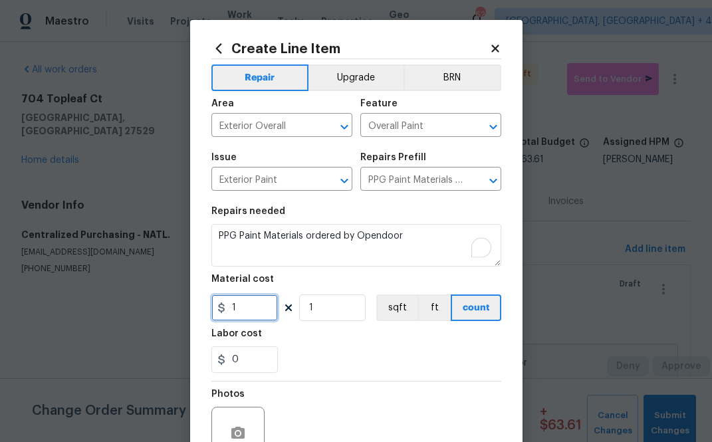
click at [252, 309] on input "1" at bounding box center [244, 308] width 67 height 27
click at [256, 308] on input "1" at bounding box center [244, 308] width 67 height 27
paste input "63.6"
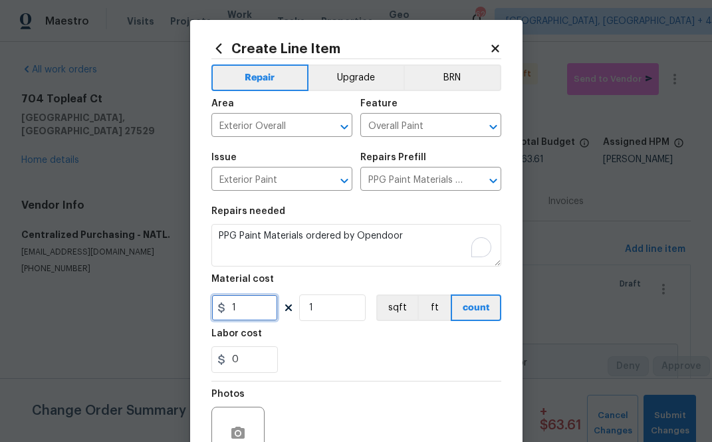
paste input "21.43"
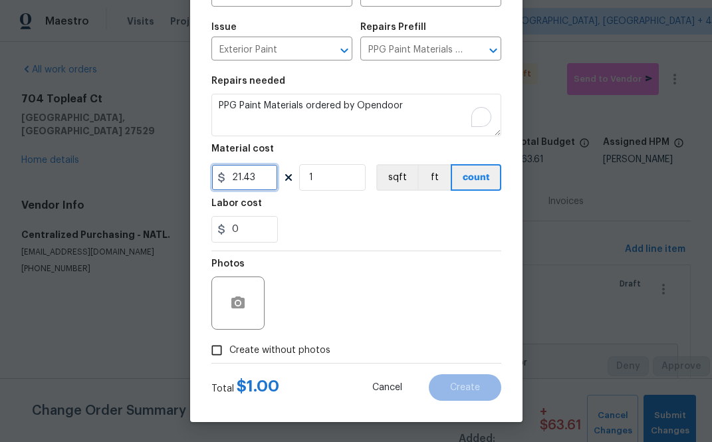
type input "21.43"
click at [292, 353] on span "Create without photos" at bounding box center [279, 351] width 101 height 14
click at [229, 353] on input "Create without photos" at bounding box center [216, 350] width 25 height 25
checkbox input "true"
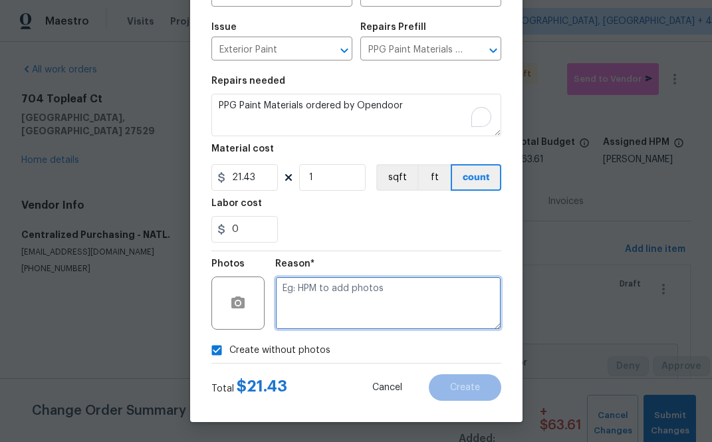
click at [337, 305] on textarea at bounding box center [388, 303] width 226 height 53
type textarea "n.a"
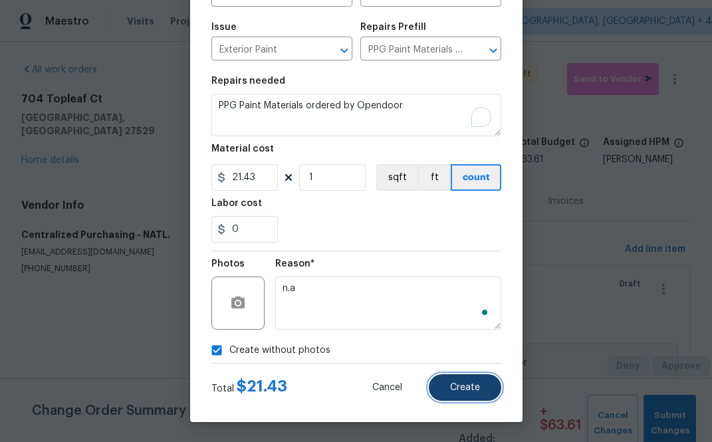
click at [466, 395] on button "Create" at bounding box center [465, 387] width 72 height 27
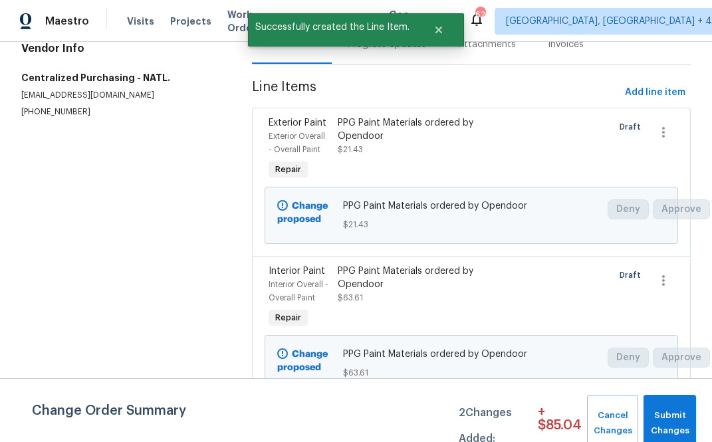
scroll to position [168, 0]
drag, startPoint x: 375, startPoint y: 295, endPoint x: 339, endPoint y: 303, distance: 36.9
click at [339, 303] on div "PPG Paint Materials ordered by Opendoor $63.61" at bounding box center [420, 285] width 164 height 40
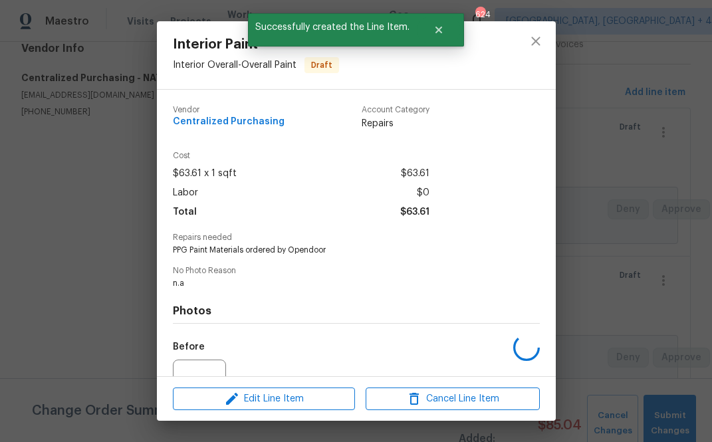
copy span "63.61"
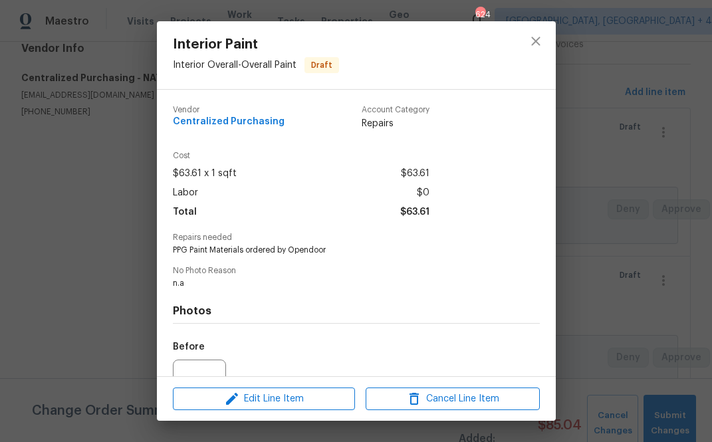
click at [422, 178] on span "$63.61" at bounding box center [415, 173] width 29 height 19
copy span "63.61"
click at [541, 43] on icon "close" at bounding box center [536, 41] width 16 height 16
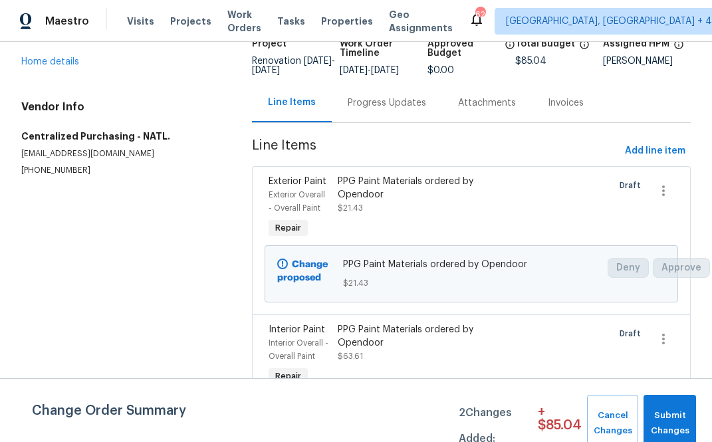
scroll to position [0, 0]
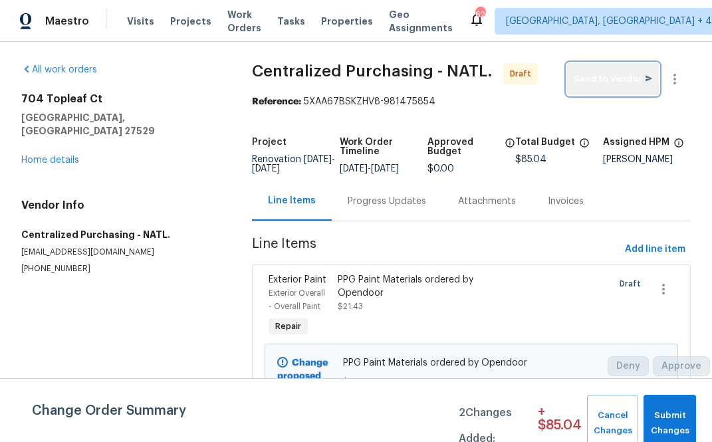
click at [553, 69] on button "Send to Vendor" at bounding box center [613, 79] width 92 height 32
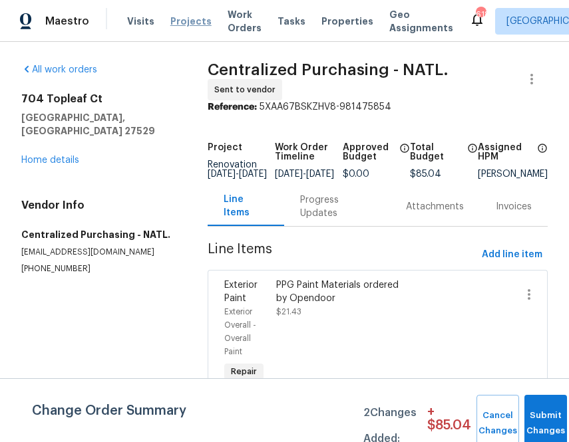
click at [199, 16] on span "Projects" at bounding box center [190, 21] width 41 height 13
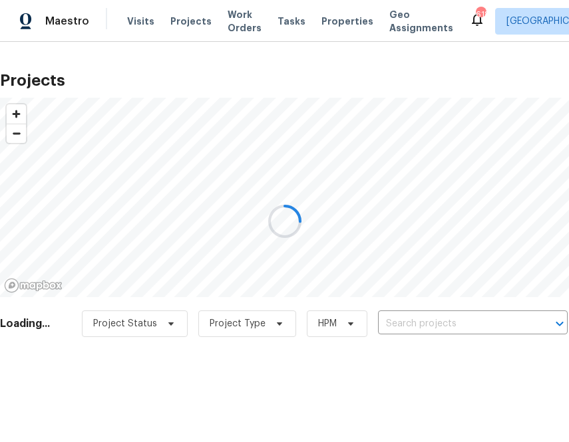
click at [451, 321] on div at bounding box center [284, 221] width 569 height 442
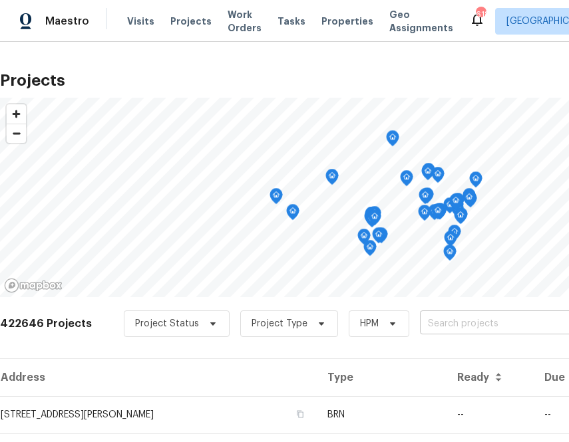
click at [451, 321] on input "text" at bounding box center [496, 324] width 152 height 21
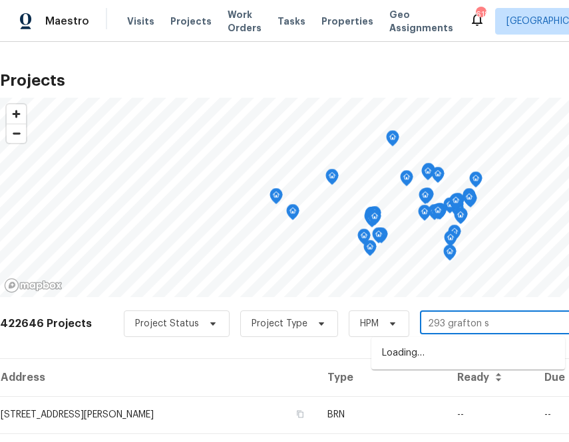
type input "[STREET_ADDRESS]"
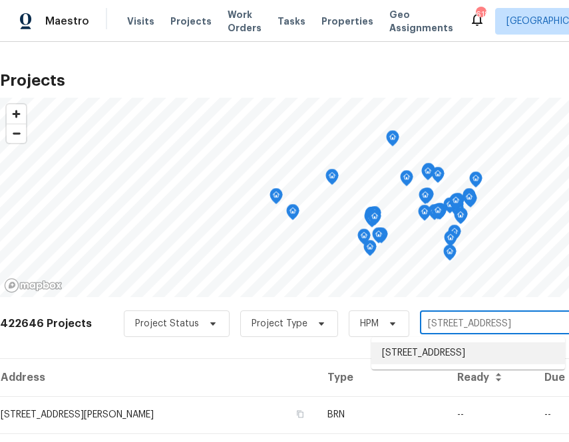
click at [424, 356] on li "[STREET_ADDRESS]" at bounding box center [468, 354] width 194 height 22
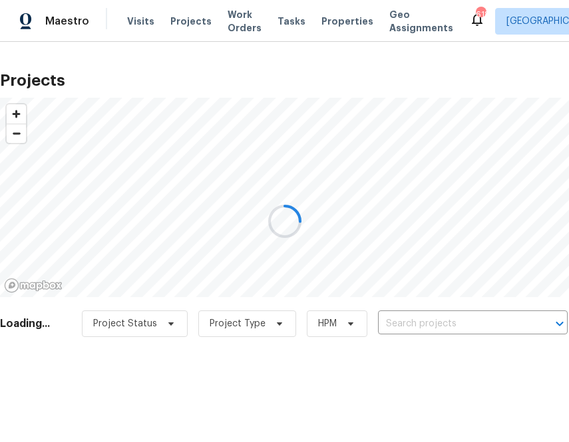
type input "[STREET_ADDRESS]"
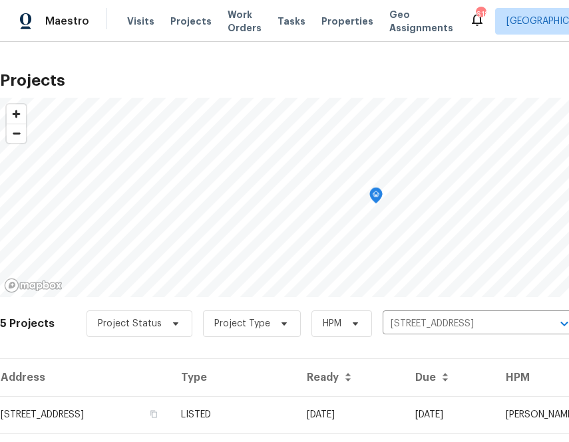
scroll to position [183, 0]
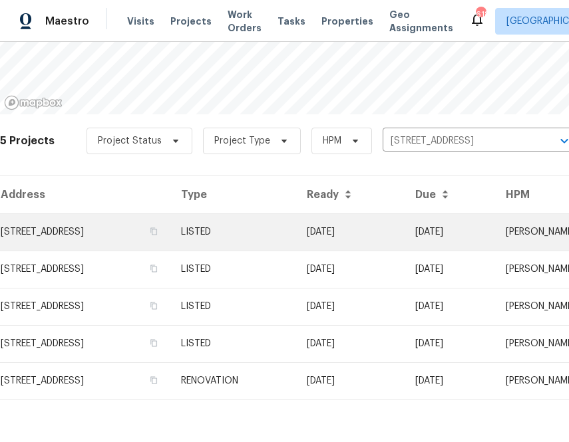
click at [157, 223] on td "[STREET_ADDRESS]" at bounding box center [85, 231] width 170 height 37
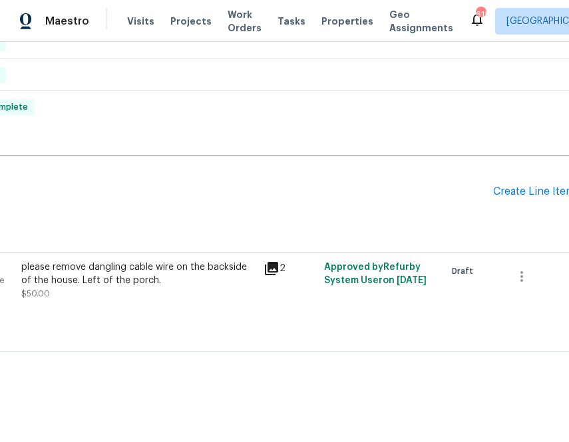
scroll to position [414, 183]
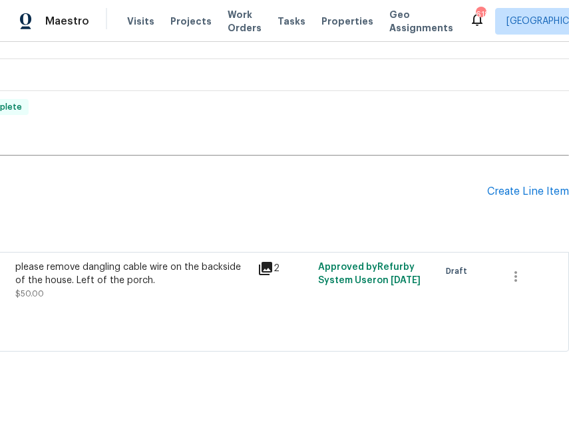
click at [531, 202] on div "Pending Line Items Create Line Item" at bounding box center [193, 192] width 752 height 62
click at [530, 188] on div "Create Line Item" at bounding box center [528, 192] width 82 height 13
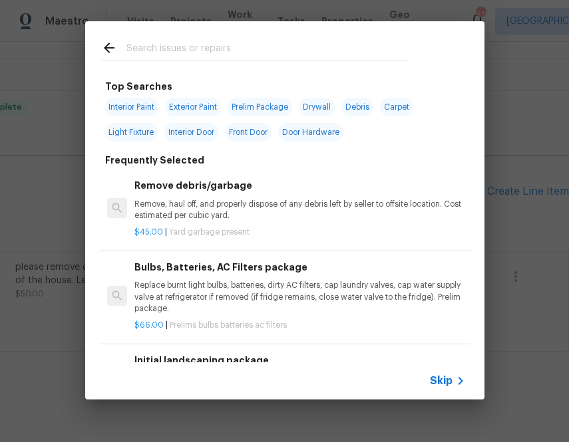
click at [435, 374] on span "Skip" at bounding box center [441, 380] width 23 height 13
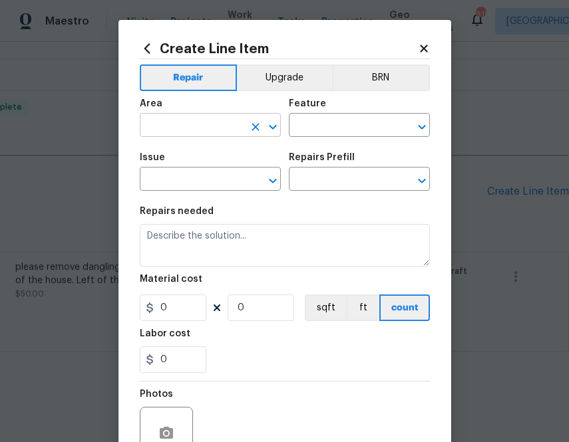
click at [210, 124] on input "text" at bounding box center [192, 126] width 104 height 21
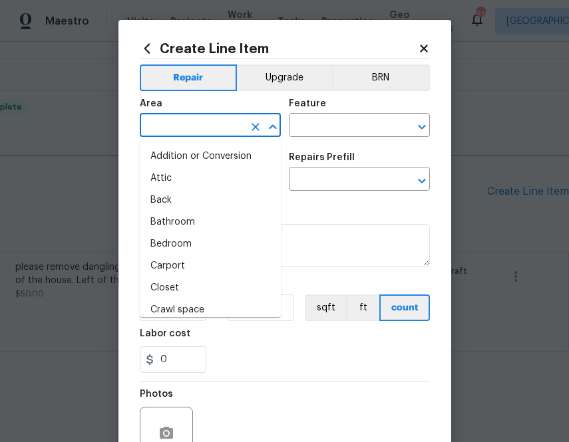
type input "u"
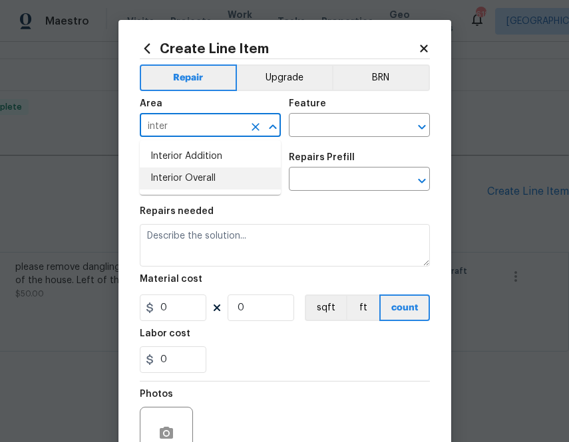
click at [215, 190] on ul "Interior Addition Interior Overall" at bounding box center [210, 167] width 141 height 55
click at [215, 183] on li "Interior Overall" at bounding box center [210, 179] width 141 height 22
type input "Interior Overall"
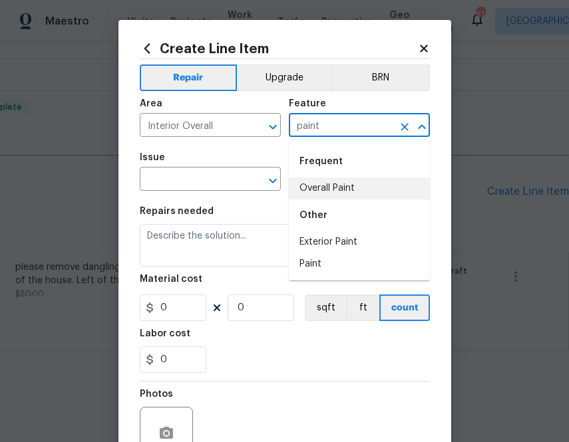
click at [381, 179] on li "Overall Paint" at bounding box center [359, 189] width 141 height 22
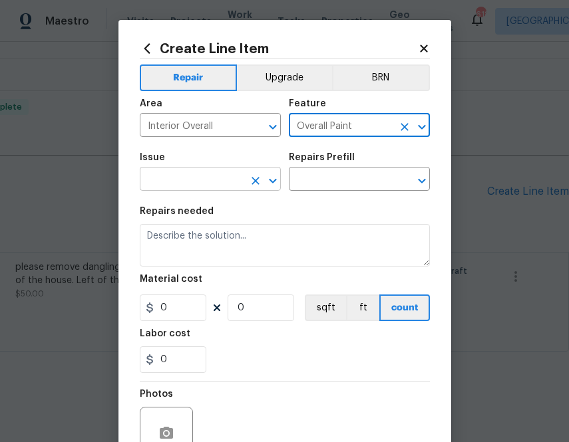
type input "Overall Paint"
click at [221, 186] on input "text" at bounding box center [192, 180] width 104 height 21
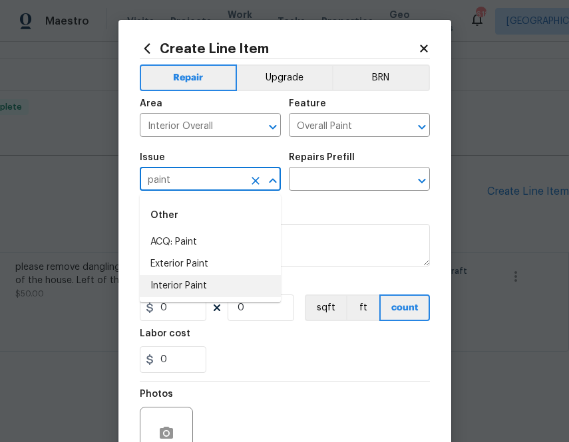
click at [202, 285] on li "Interior Paint" at bounding box center [210, 286] width 141 height 22
type input "Interior Paint"
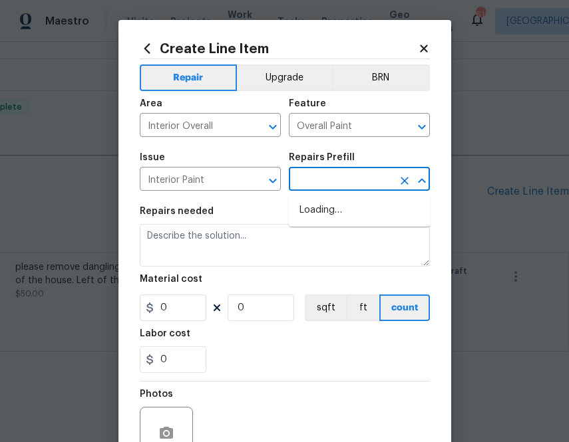
type input "p"
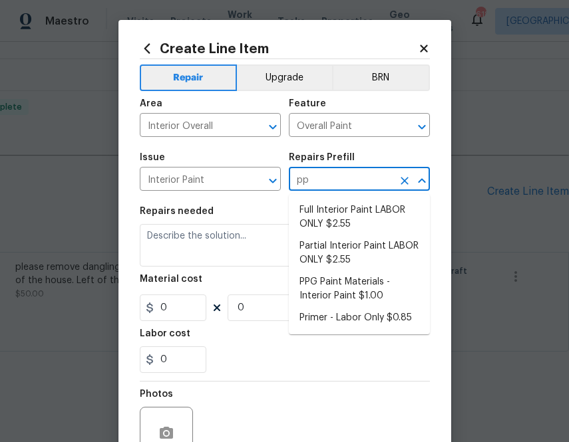
type input "ppg"
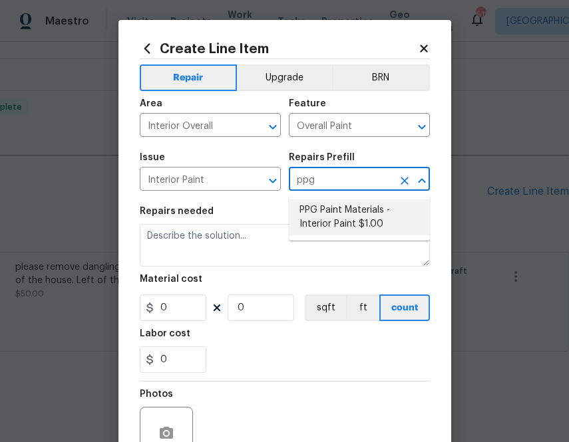
click at [328, 221] on li "PPG Paint Materials - Interior Paint $1.00" at bounding box center [359, 218] width 141 height 36
type input "PPG Paint Materials - Interior Paint $1.00"
type textarea "PPG Paint Materials ordered by Opendoor"
type input "1"
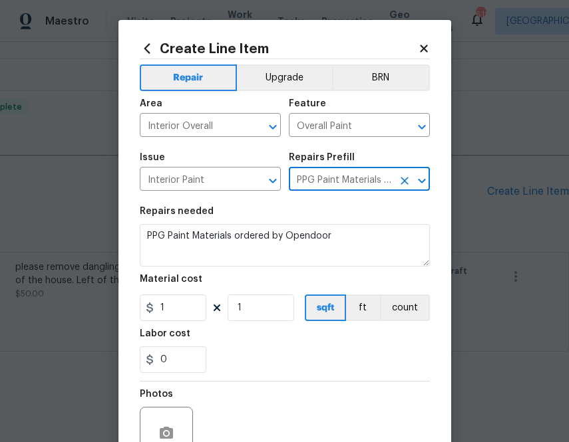
type input "PPG Paint Materials - Interior Paint $1.00"
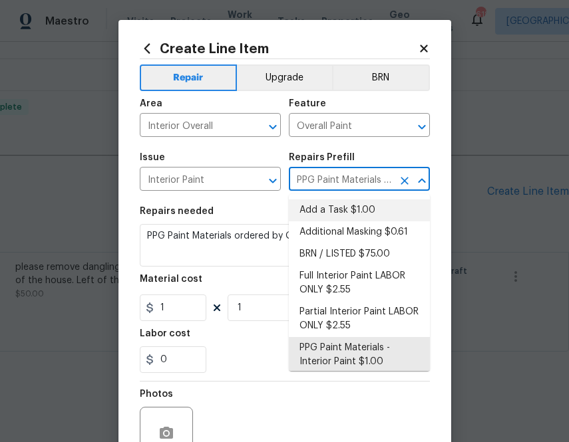
click at [162, 291] on div "Material cost" at bounding box center [285, 283] width 290 height 17
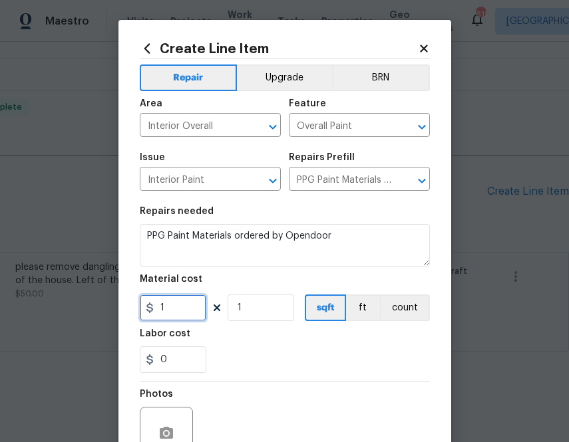
click at [162, 301] on input "1" at bounding box center [173, 308] width 67 height 27
paste input "40.14"
type input "40.14"
click at [230, 347] on div "Labor cost" at bounding box center [285, 337] width 290 height 17
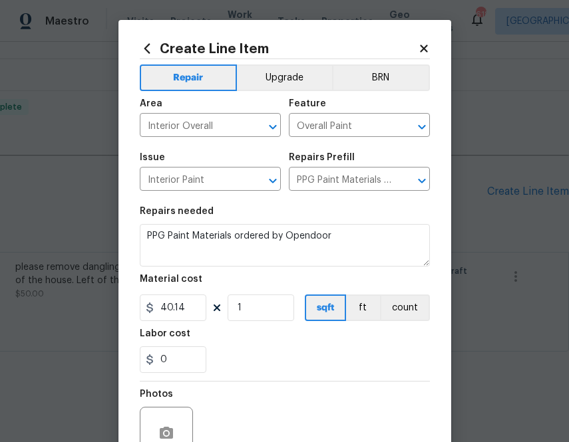
scroll to position [131, 0]
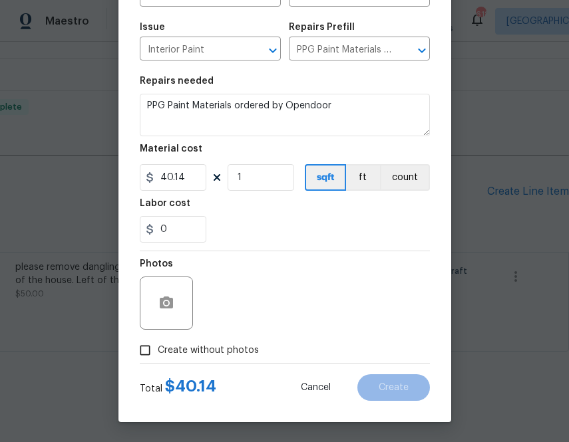
click at [207, 358] on label "Create without photos" at bounding box center [195, 350] width 126 height 25
click at [158, 358] on input "Create without photos" at bounding box center [144, 350] width 25 height 25
checkbox input "true"
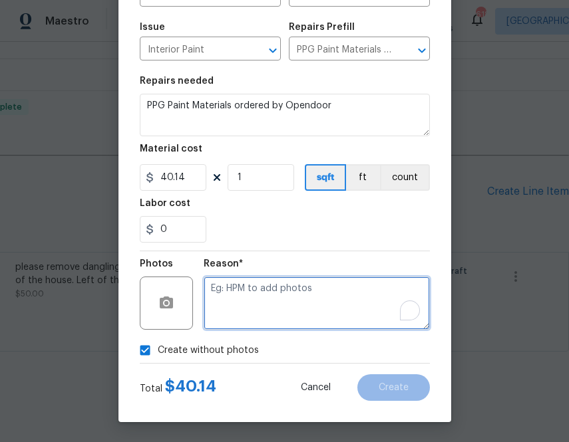
click at [270, 293] on textarea "To enrich screen reader interactions, please activate Accessibility in Grammarl…" at bounding box center [317, 303] width 226 height 53
type textarea "n.a"
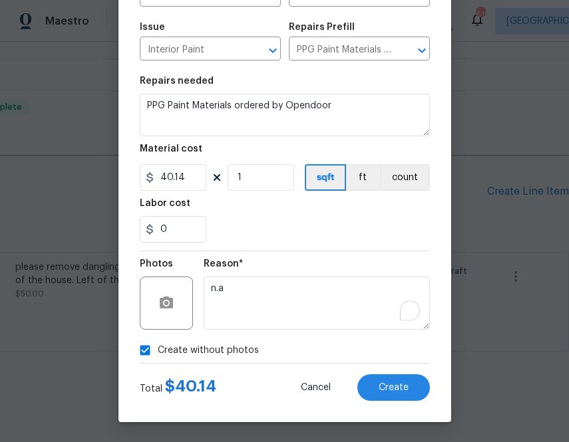
click at [358, 247] on section "Repairs needed PPG Paint Materials ordered by Opendoor Material cost 40.14 1 sq…" at bounding box center [285, 160] width 290 height 182
click at [379, 380] on button "Create" at bounding box center [393, 387] width 72 height 27
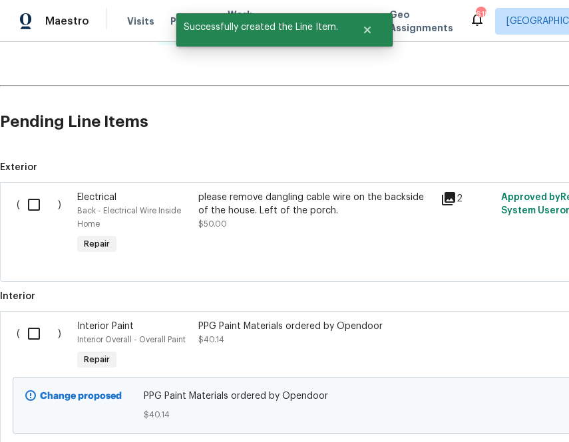
scroll to position [579, 0]
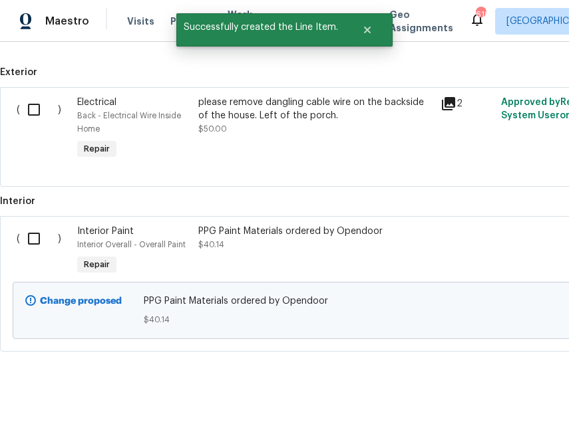
click at [29, 250] on input "checkbox" at bounding box center [39, 239] width 38 height 28
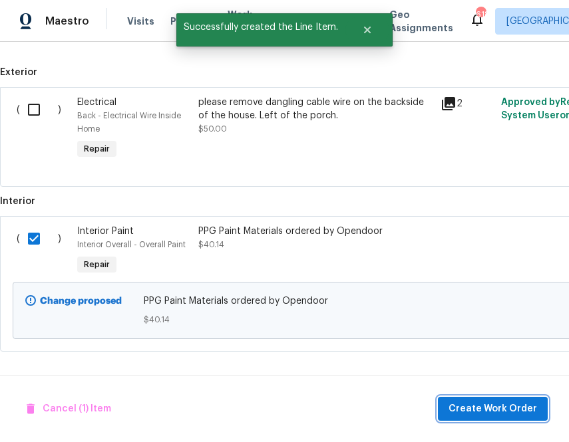
click at [480, 400] on button "Create Work Order" at bounding box center [493, 409] width 110 height 25
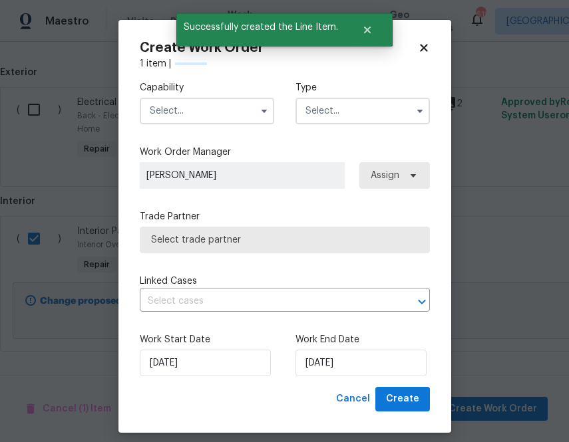
checkbox input "false"
click at [231, 104] on input "text" at bounding box center [207, 111] width 134 height 27
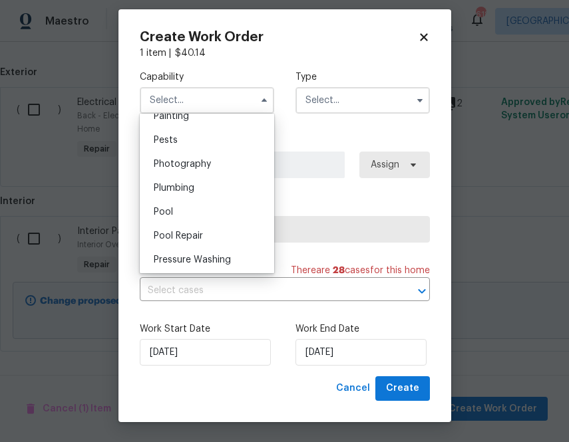
scroll to position [1122, 0]
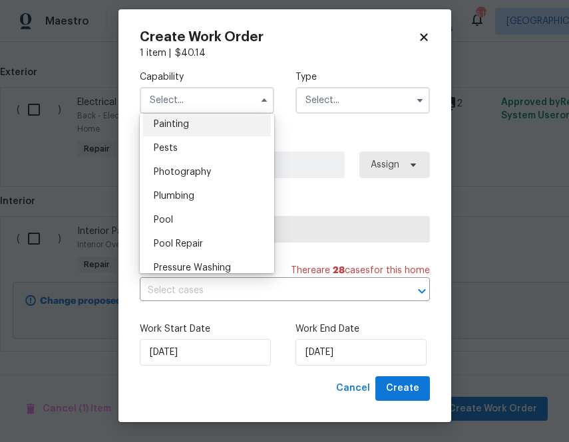
click at [215, 125] on div "Painting" at bounding box center [207, 124] width 128 height 24
type input "Painting"
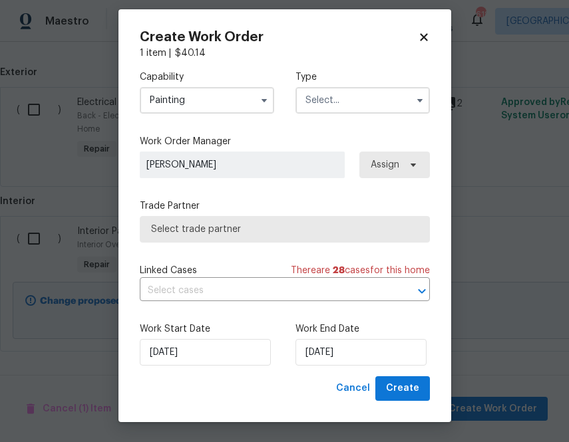
click at [319, 84] on div "Type" at bounding box center [362, 91] width 134 height 43
click at [321, 88] on input "text" at bounding box center [362, 100] width 134 height 27
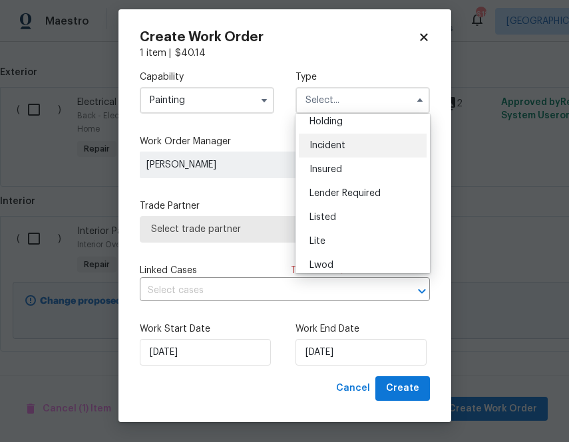
scroll to position [58, 0]
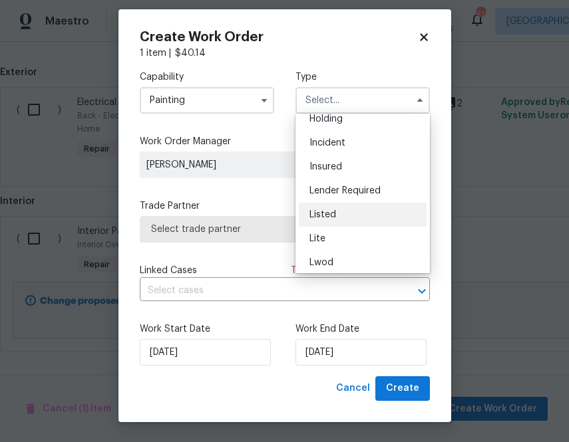
click at [333, 210] on span "Listed" at bounding box center [322, 214] width 27 height 9
type input "Listed"
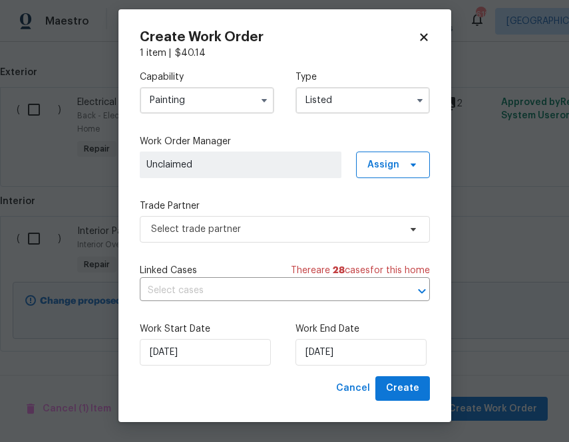
scroll to position [0, 0]
click at [392, 169] on span "Assign" at bounding box center [383, 164] width 32 height 13
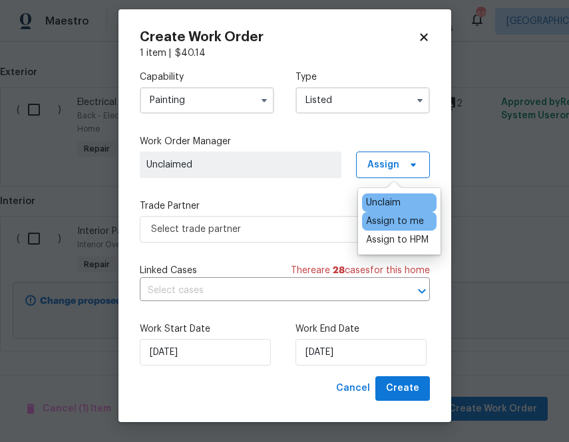
click at [385, 222] on div "Assign to me" at bounding box center [395, 221] width 58 height 13
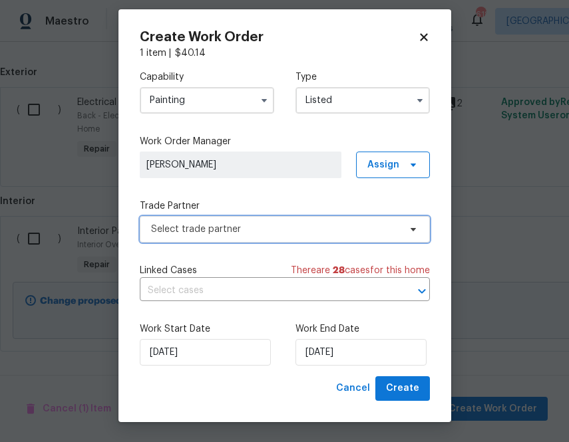
click at [253, 216] on span "Select trade partner" at bounding box center [285, 229] width 290 height 27
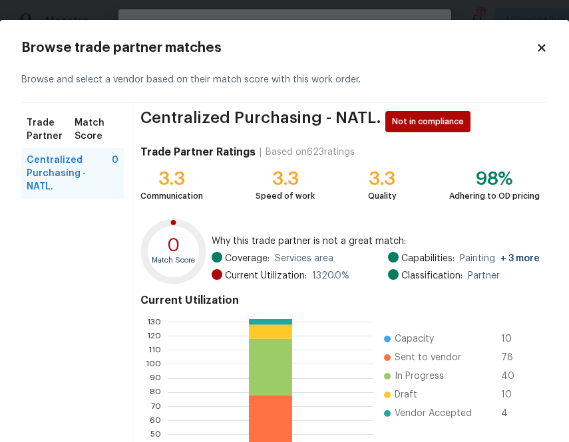
scroll to position [142, 0]
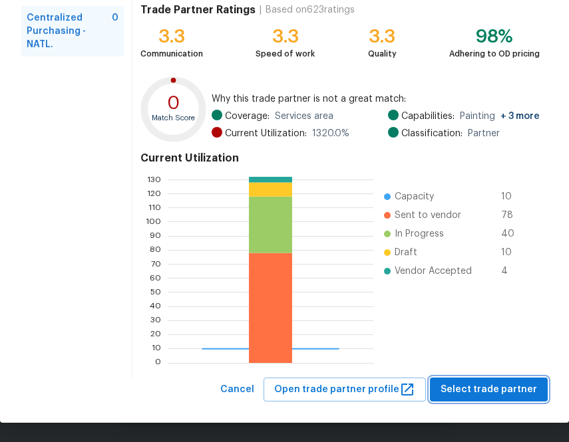
click at [454, 386] on span "Select trade partner" at bounding box center [488, 390] width 96 height 17
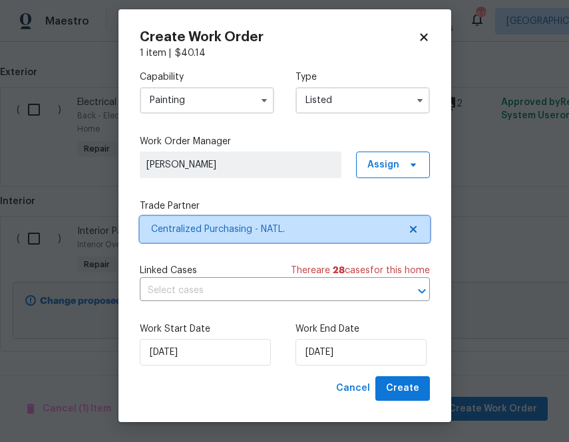
scroll to position [0, 0]
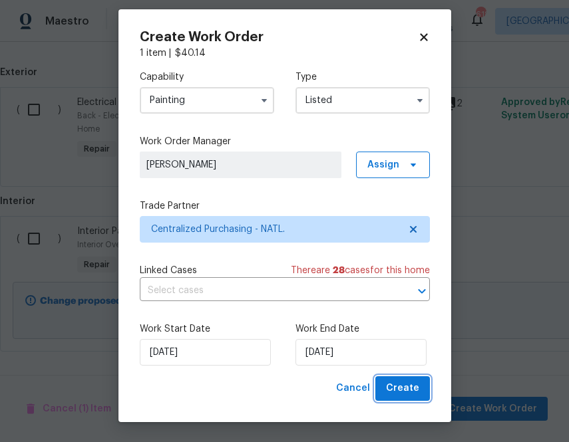
click at [401, 394] on span "Create" at bounding box center [402, 388] width 33 height 17
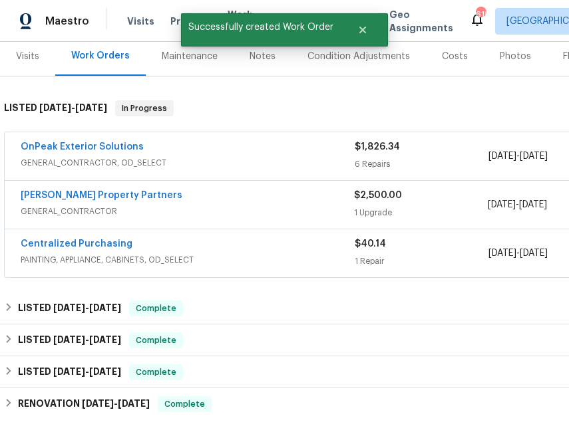
scroll to position [195, 0]
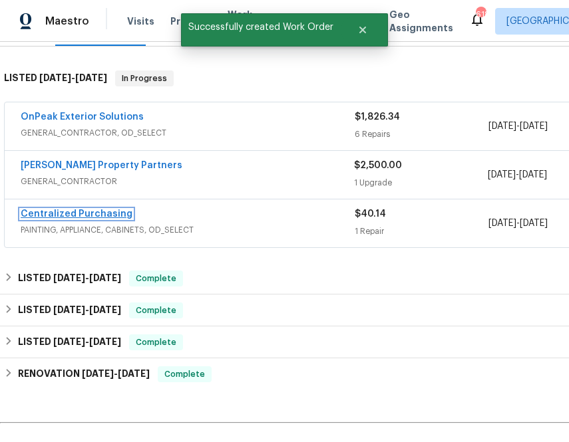
click at [95, 214] on link "Centralized Purchasing" at bounding box center [77, 214] width 112 height 9
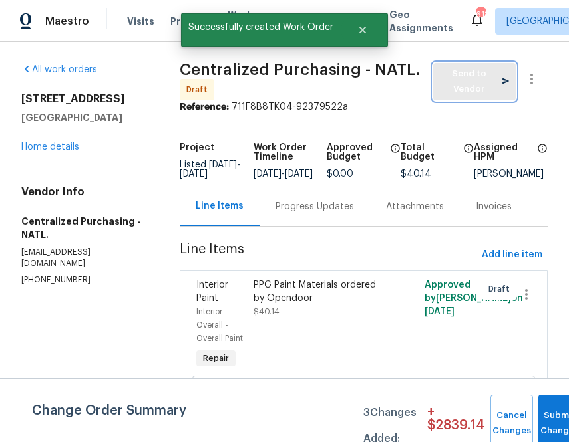
click at [465, 88] on span "Send to Vendor" at bounding box center [474, 82] width 69 height 31
